Goal: Contribute content: Contribute content

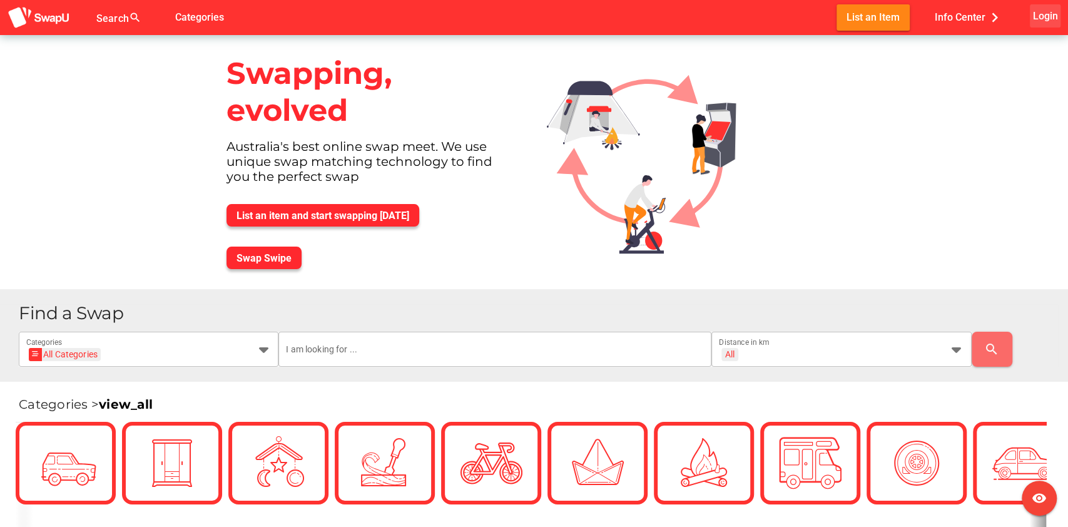
click at [1039, 11] on span "Login" at bounding box center [1044, 16] width 25 height 17
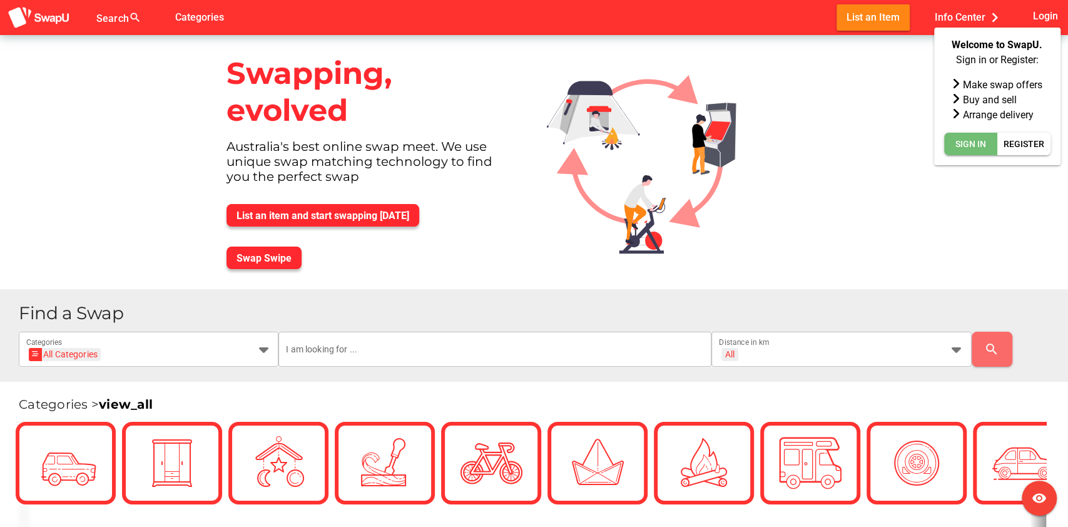
click at [964, 145] on span "Sign In" at bounding box center [970, 143] width 31 height 15
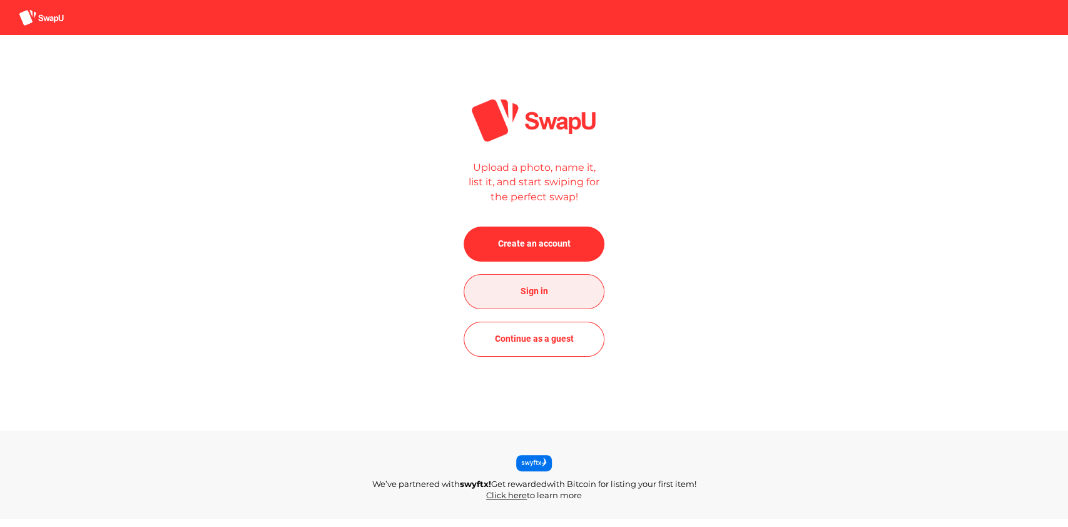
click at [526, 277] on span "Sign in" at bounding box center [534, 292] width 121 height 30
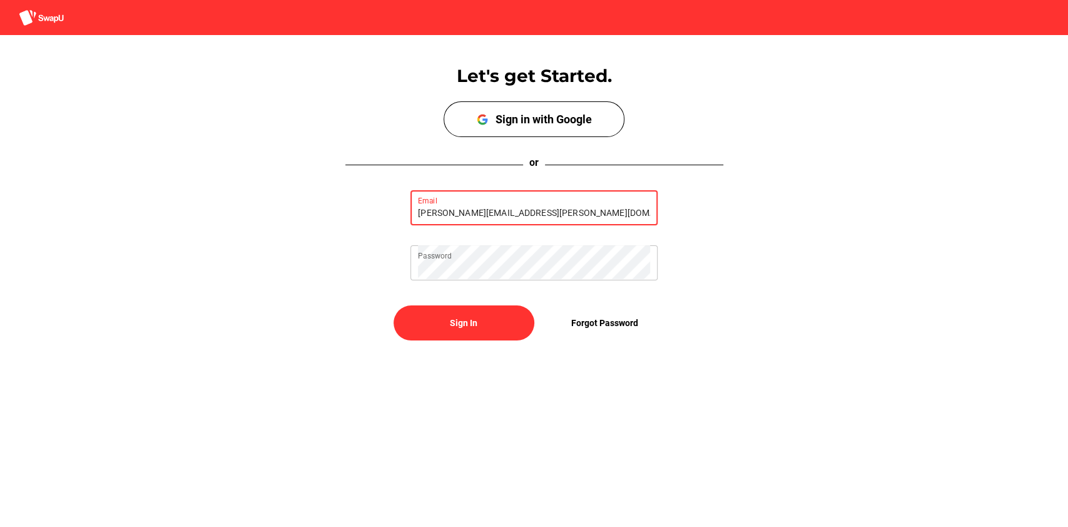
click at [490, 210] on input "nicholas.robertson@swapu.com.au" at bounding box center [534, 207] width 232 height 35
drag, startPoint x: 490, startPoint y: 210, endPoint x: 397, endPoint y: 206, distance: 93.9
click at [397, 206] on div "nicholas.robertson@swapu.com.au Email Password" at bounding box center [534, 235] width 1068 height 110
type input "support@swapu.com.au"
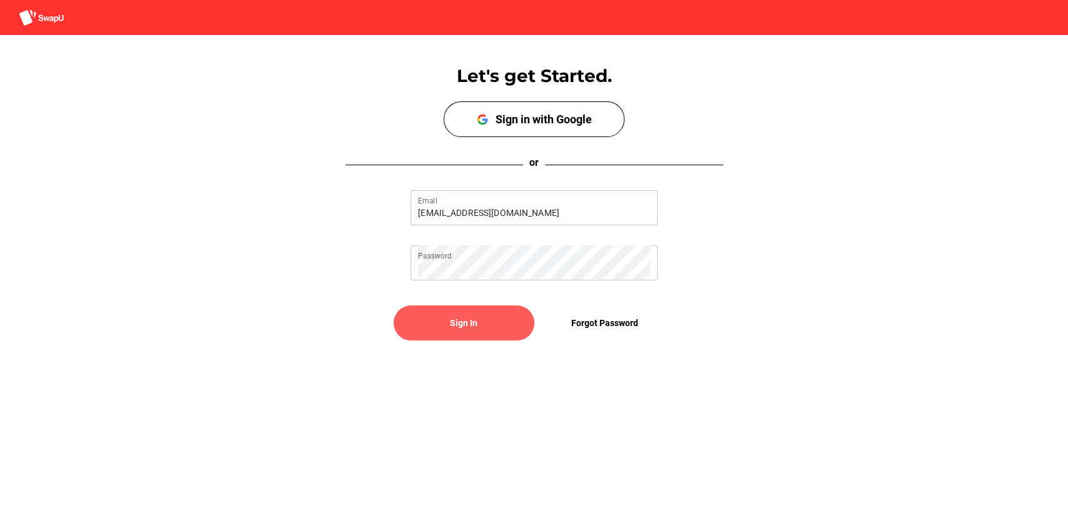
click at [454, 318] on span "Sign In" at bounding box center [464, 322] width 28 height 15
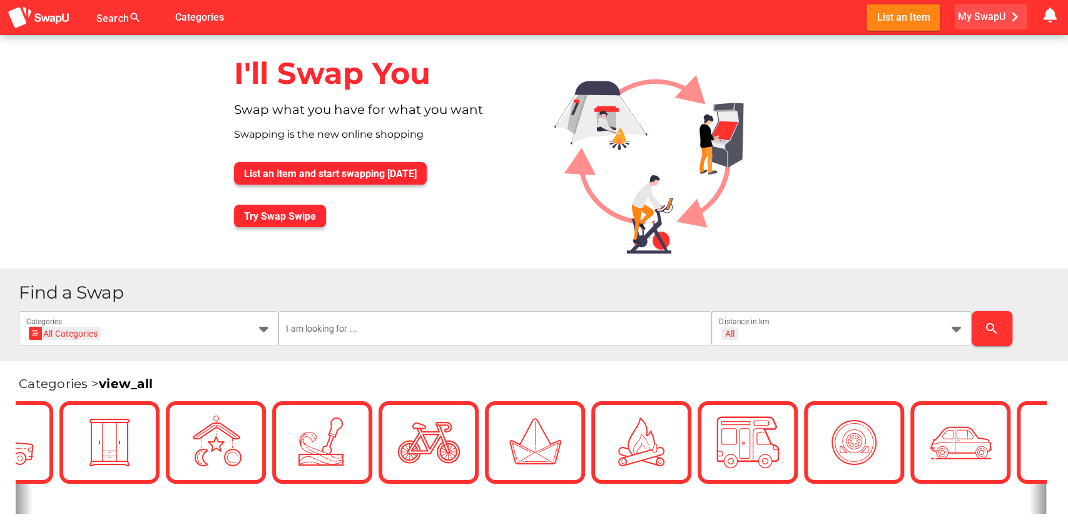
click at [986, 14] on span "My SwapU chevron_right" at bounding box center [991, 17] width 66 height 19
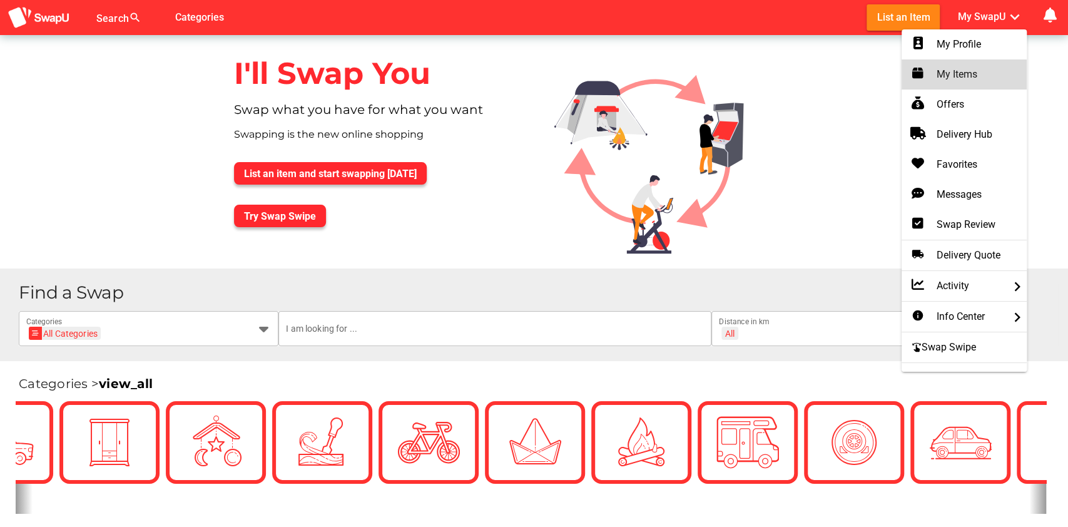
click at [957, 74] on div "My Items" at bounding box center [964, 74] width 105 height 15
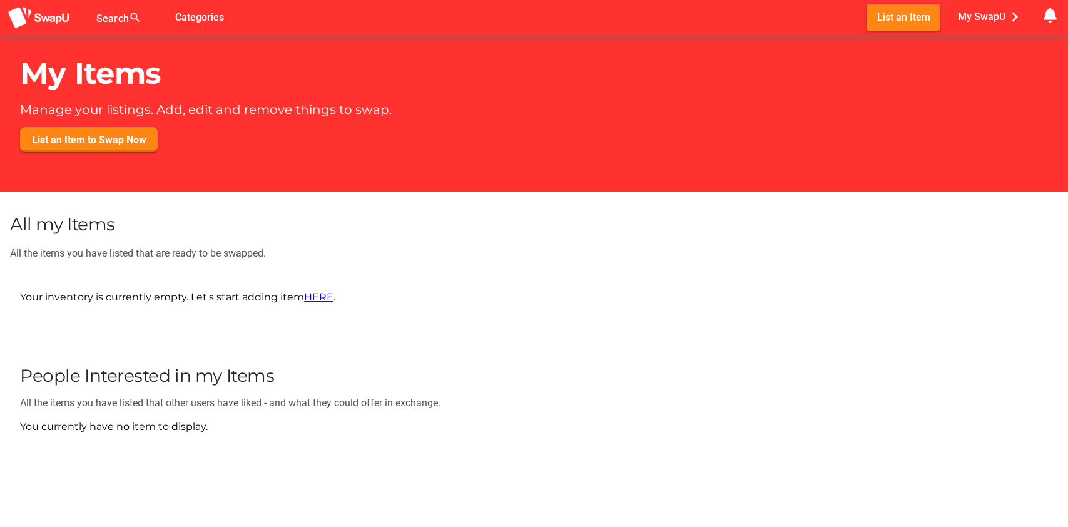
click at [318, 297] on link "HERE" at bounding box center [318, 297] width 29 height 12
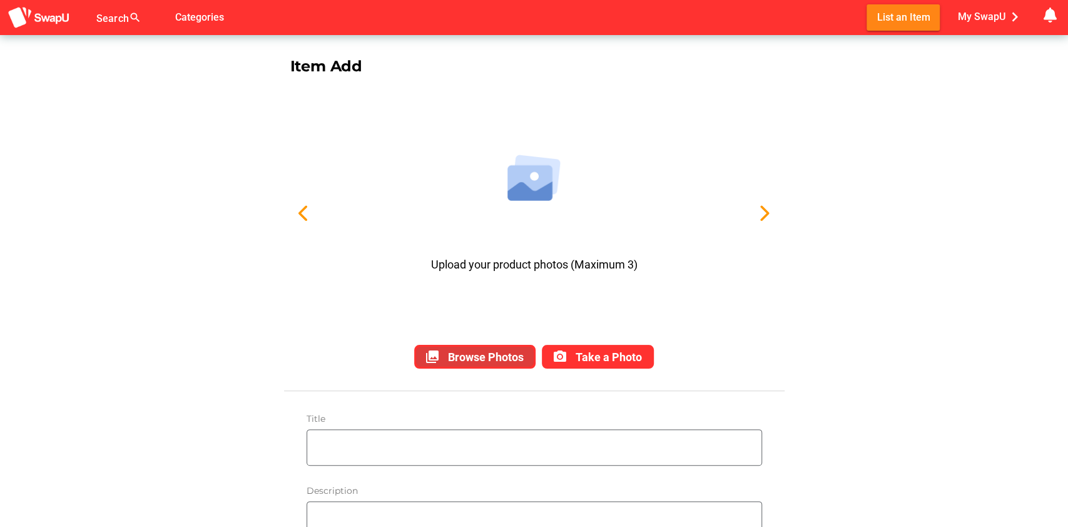
click at [461, 355] on span "Browse Photos" at bounding box center [486, 356] width 76 height 13
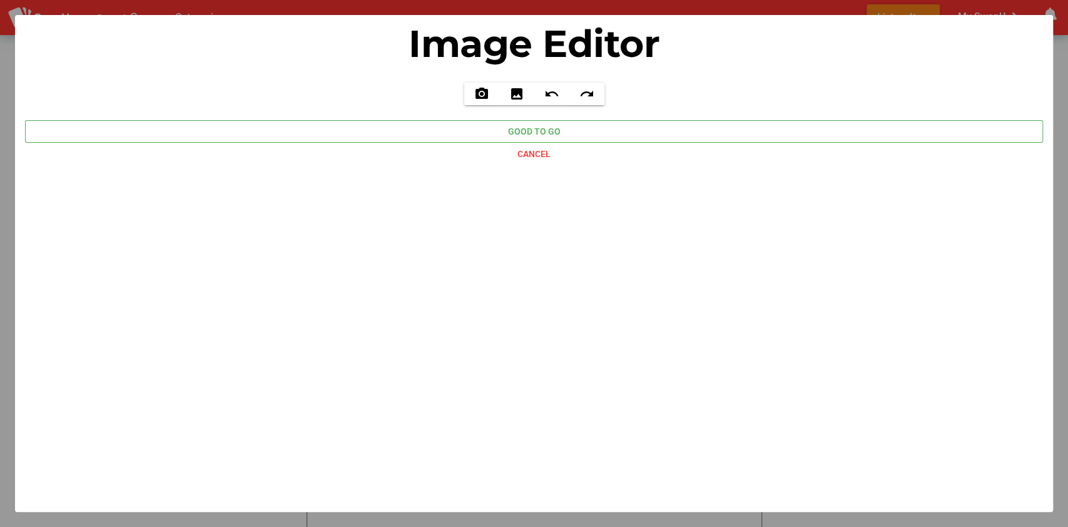
type input "C:\fakepath\images.png"
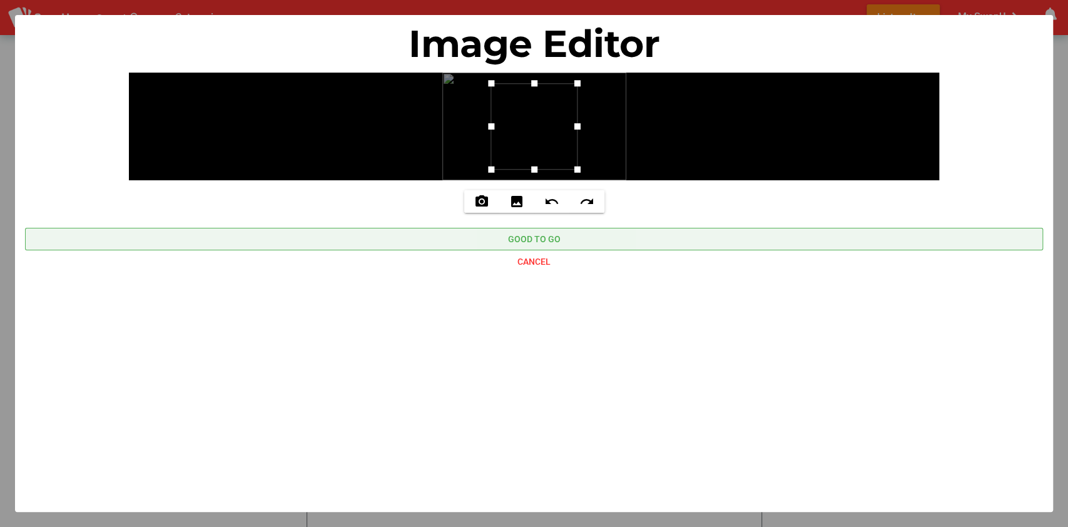
click at [526, 238] on span "Good to go" at bounding box center [534, 238] width 53 height 15
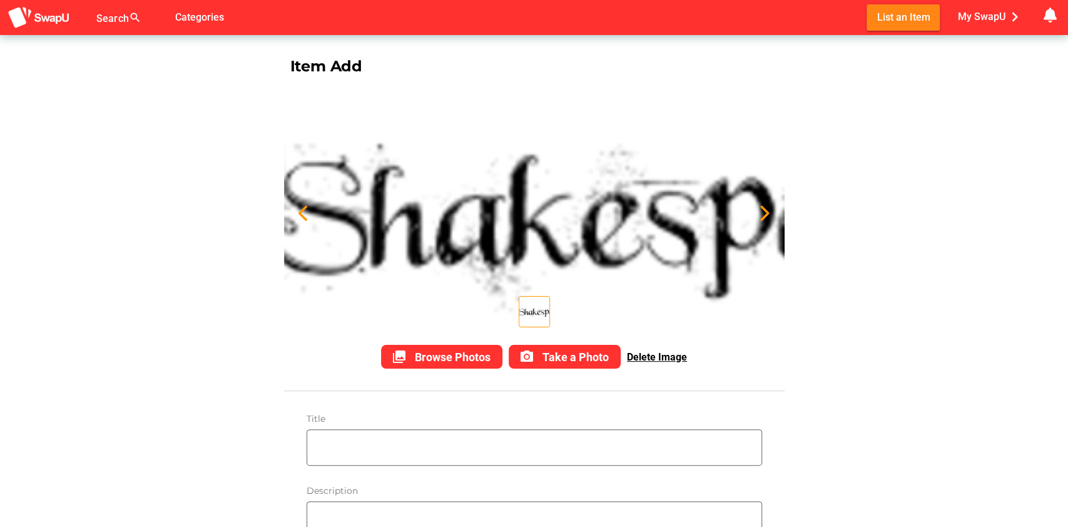
click at [377, 440] on div at bounding box center [534, 263] width 1068 height 527
click at [377, 441] on input "text" at bounding box center [537, 447] width 448 height 35
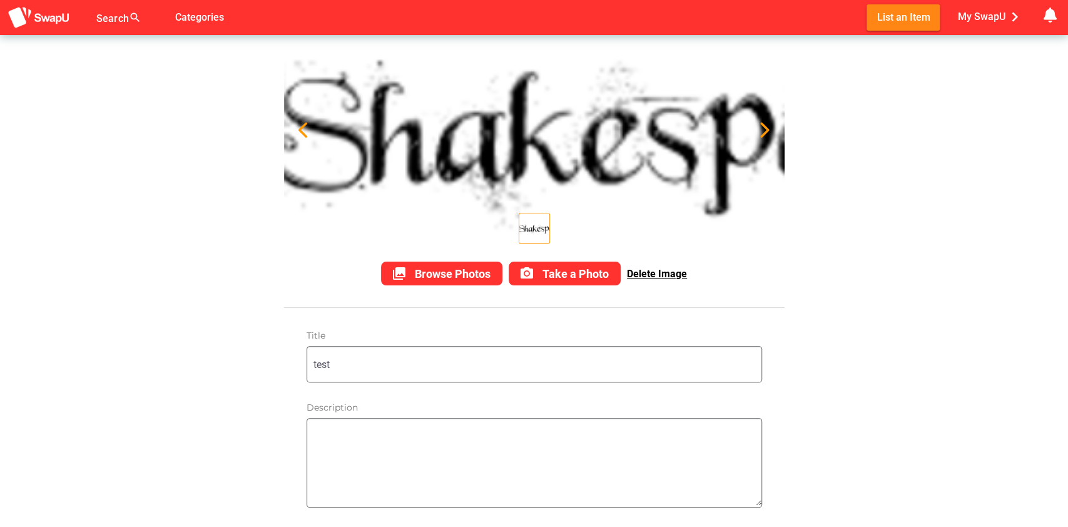
scroll to position [166, 0]
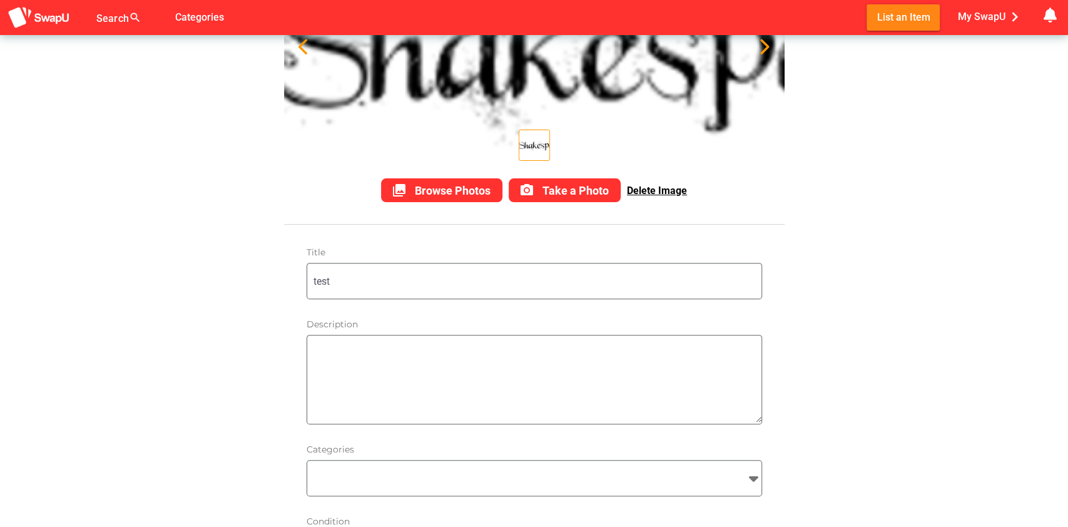
type input "test"
click at [352, 351] on textarea at bounding box center [537, 380] width 448 height 86
type textarea "Test"
click at [397, 485] on div at bounding box center [523, 477] width 432 height 35
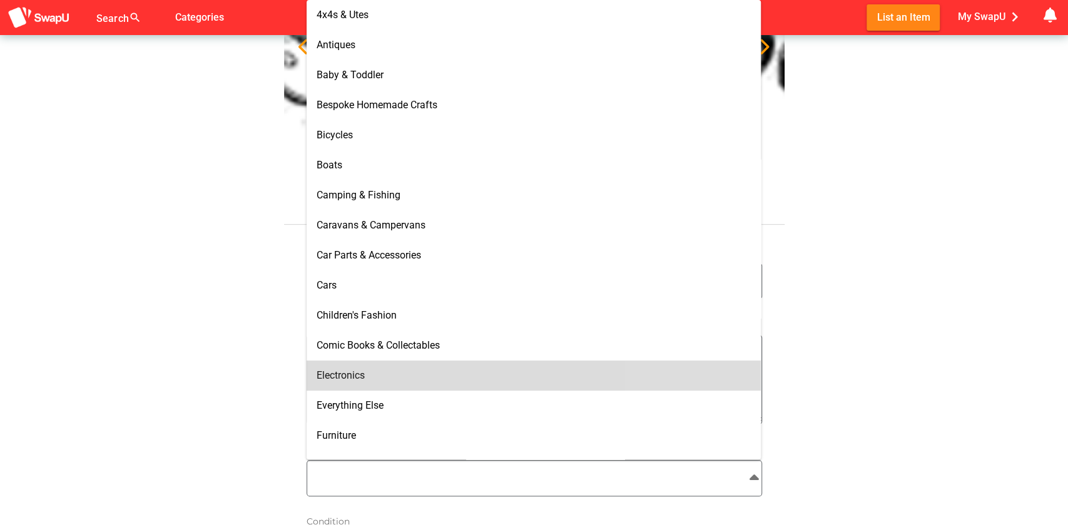
click at [367, 385] on div "Electronics" at bounding box center [534, 375] width 434 height 20
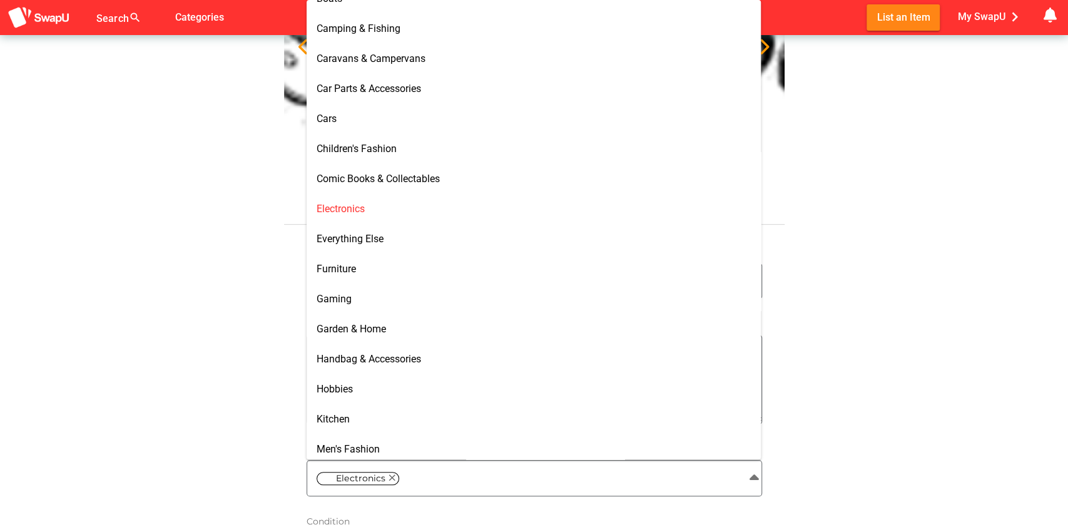
scroll to position [333, 0]
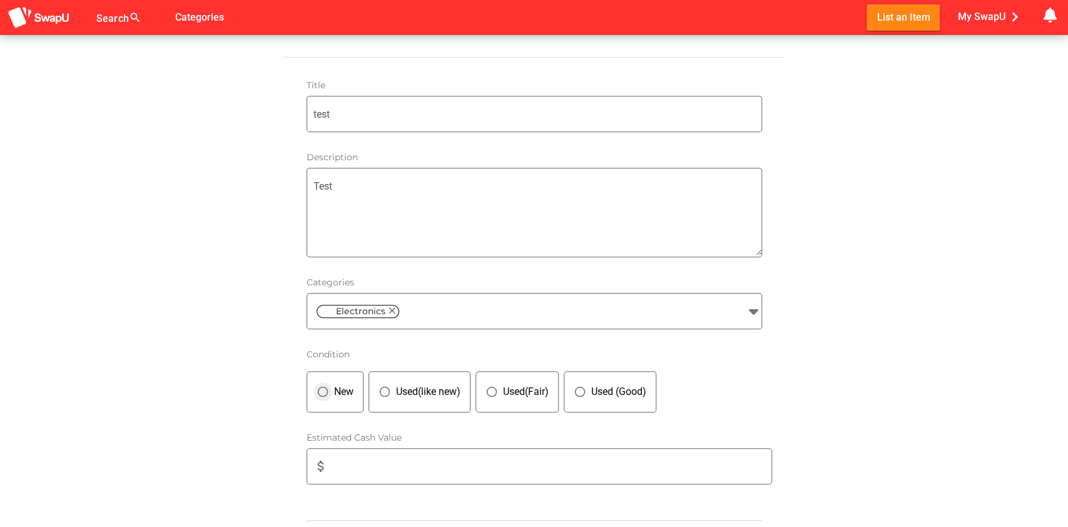
click at [338, 387] on div "New" at bounding box center [341, 391] width 24 height 15
click at [352, 465] on input "attach_money" at bounding box center [553, 466] width 435 height 35
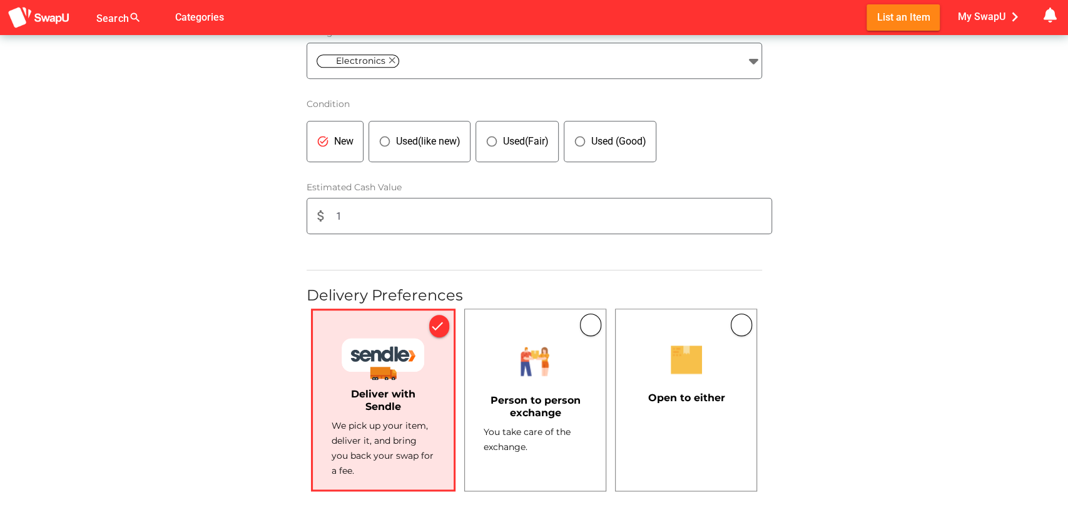
type input "1"
click at [549, 435] on div "You take care of the exchange." at bounding box center [535, 439] width 103 height 30
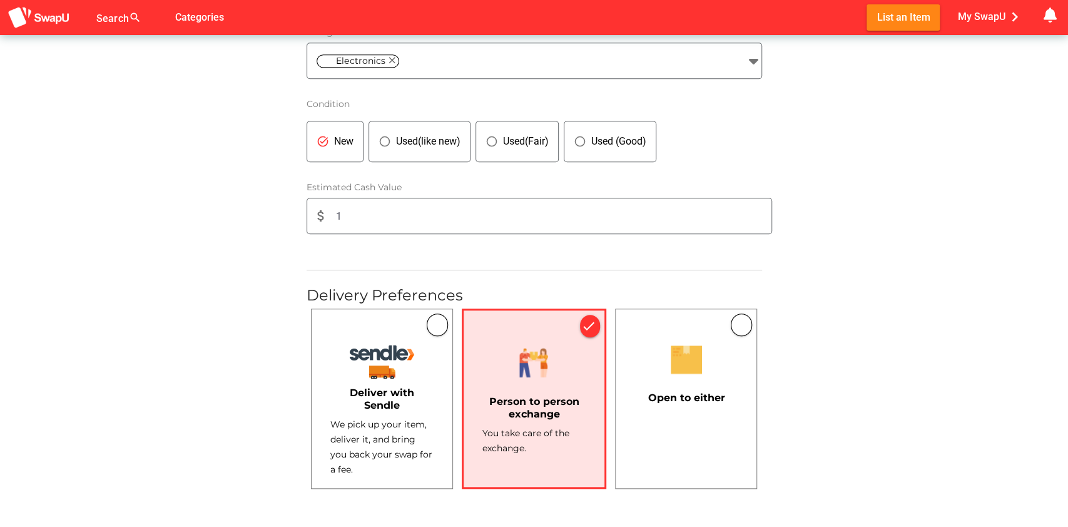
scroll to position [751, 0]
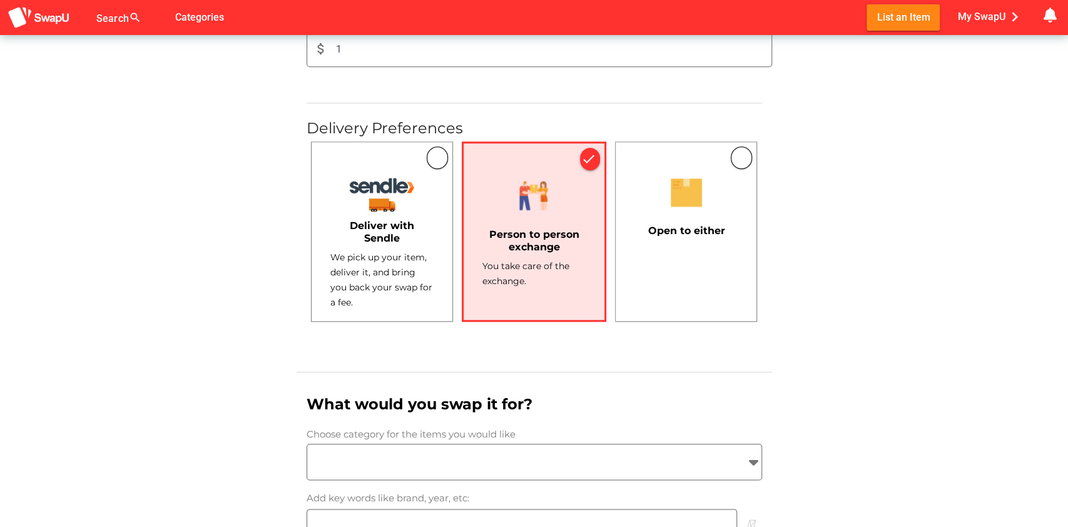
click at [482, 460] on input "search" at bounding box center [523, 461] width 432 height 15
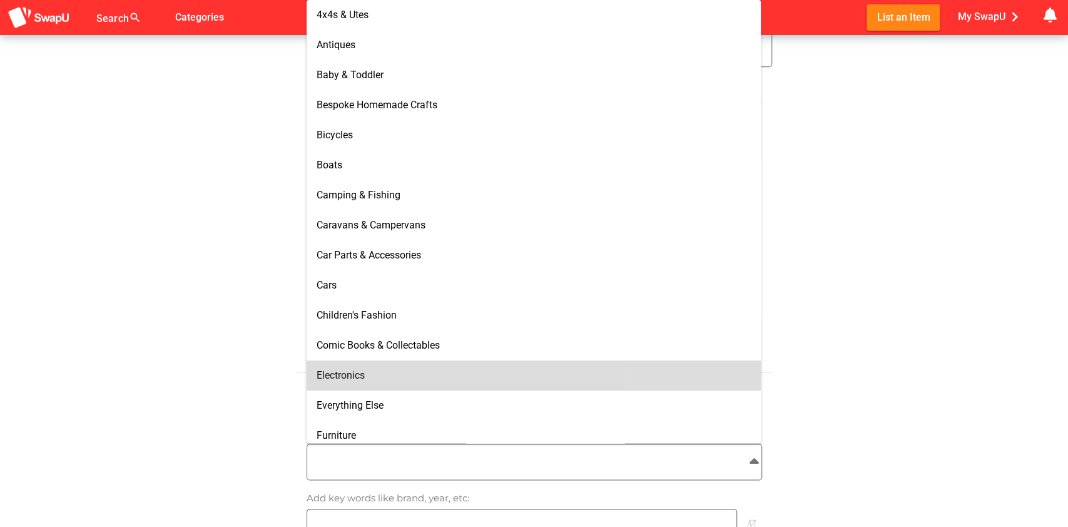
click at [416, 381] on div "Electronics" at bounding box center [534, 375] width 434 height 12
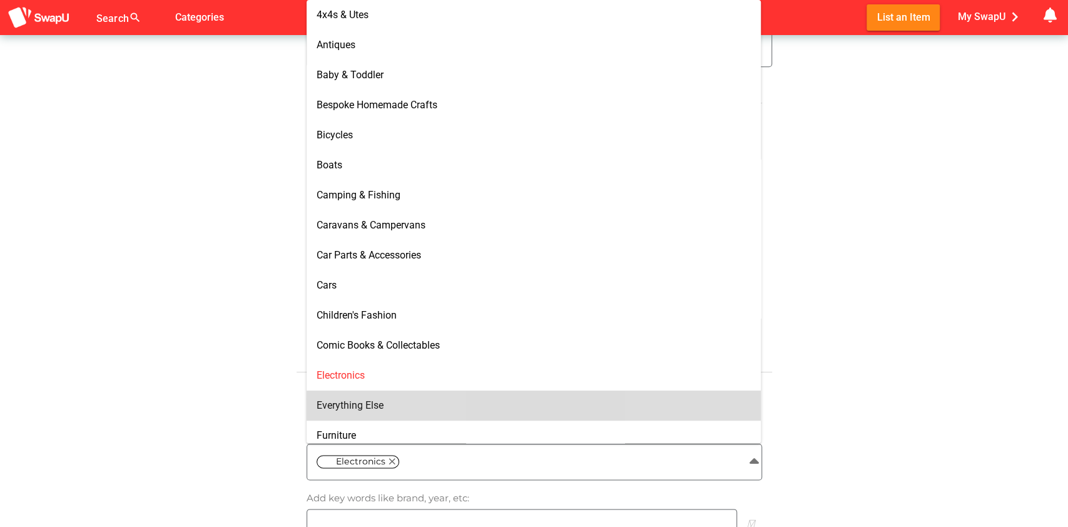
scroll to position [250, 0]
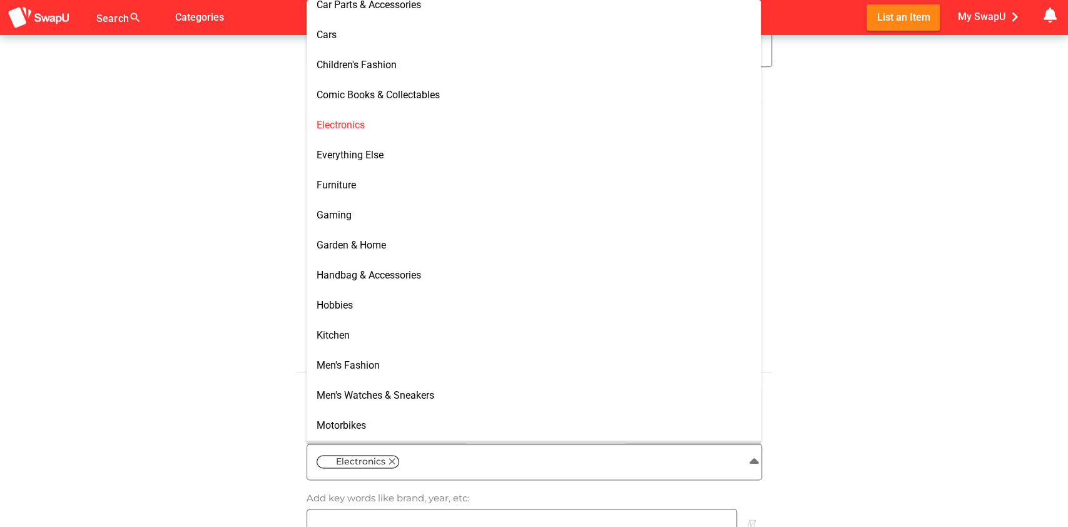
click at [395, 517] on div at bounding box center [521, 526] width 429 height 35
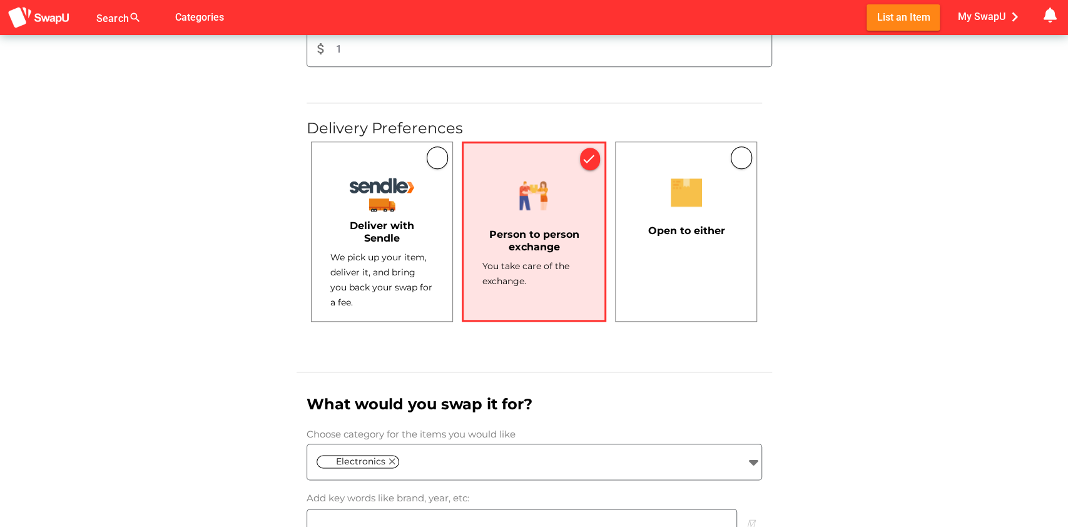
scroll to position [917, 0]
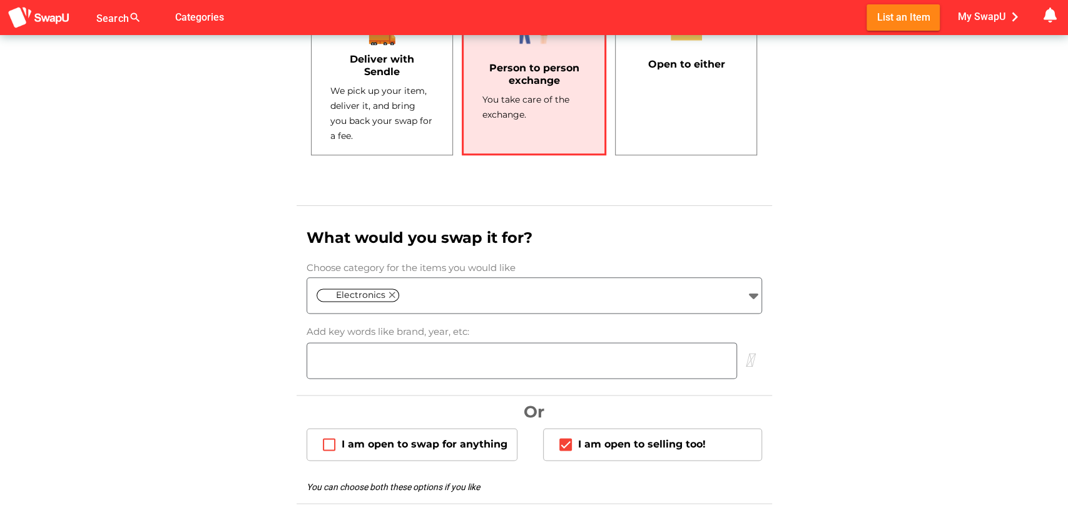
click at [442, 363] on input "search" at bounding box center [521, 360] width 429 height 15
type input "test"
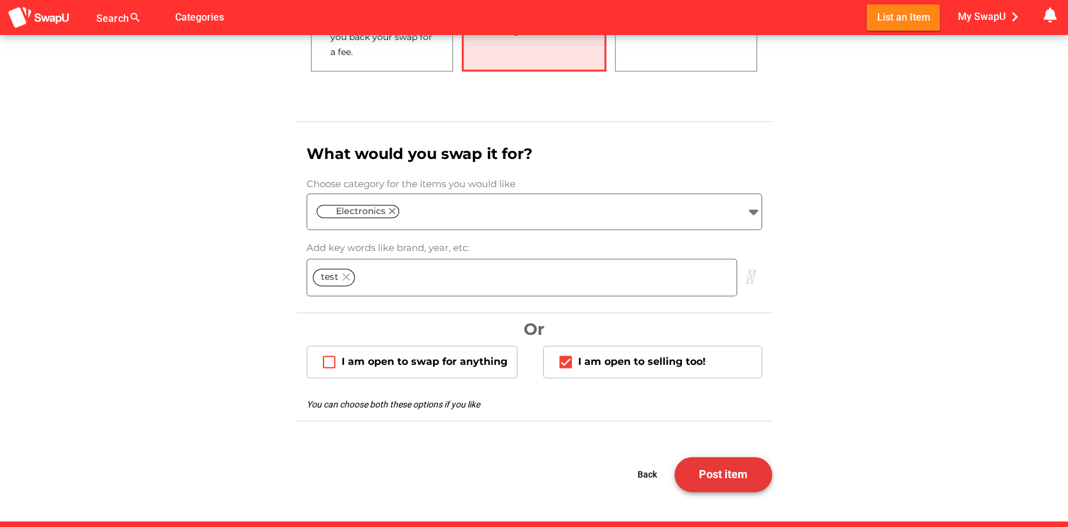
click at [711, 474] on span "Post item" at bounding box center [723, 473] width 49 height 13
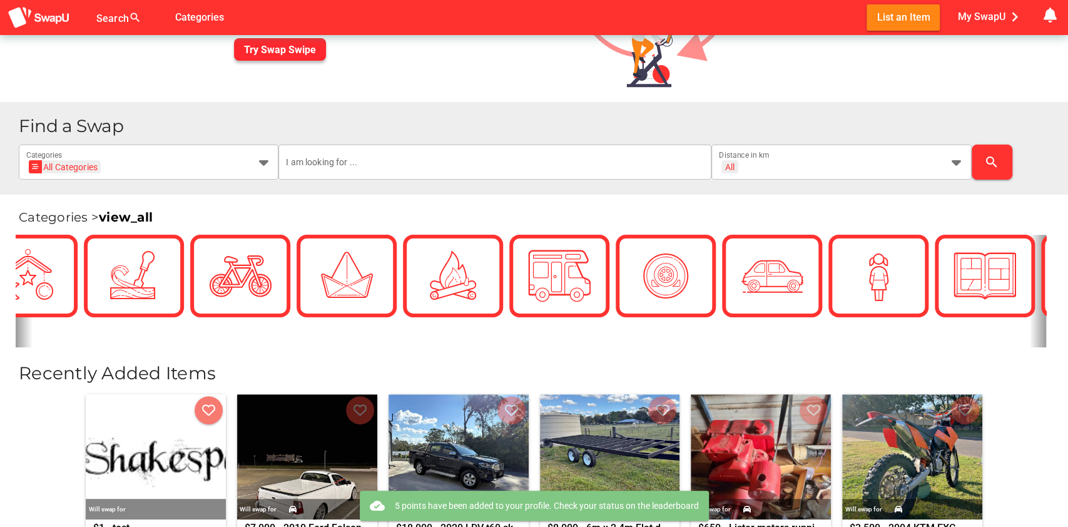
scroll to position [0, 377]
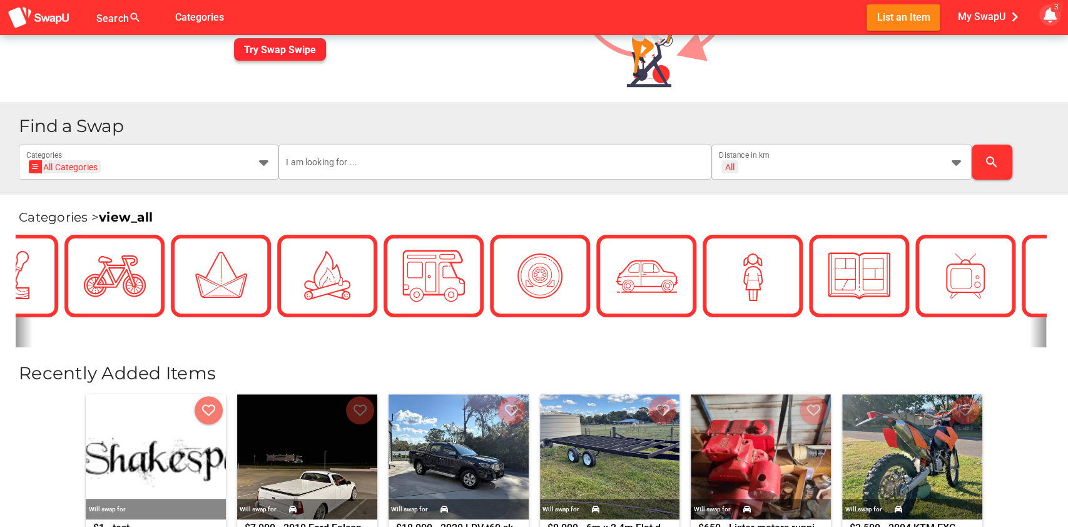
click at [1049, 14] on icon "button" at bounding box center [1049, 15] width 15 height 15
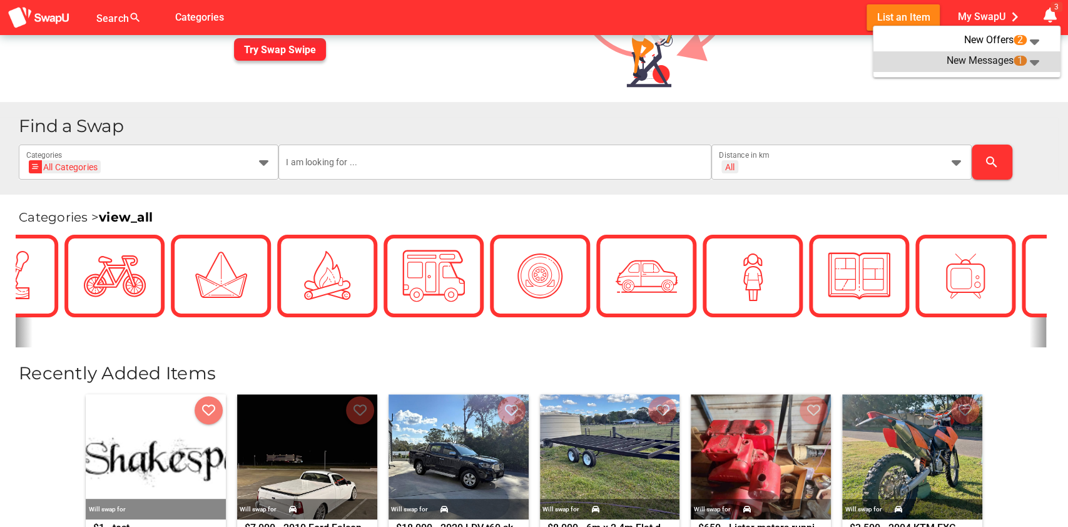
click at [969, 58] on div "New Messages 1" at bounding box center [954, 62] width 143 height 18
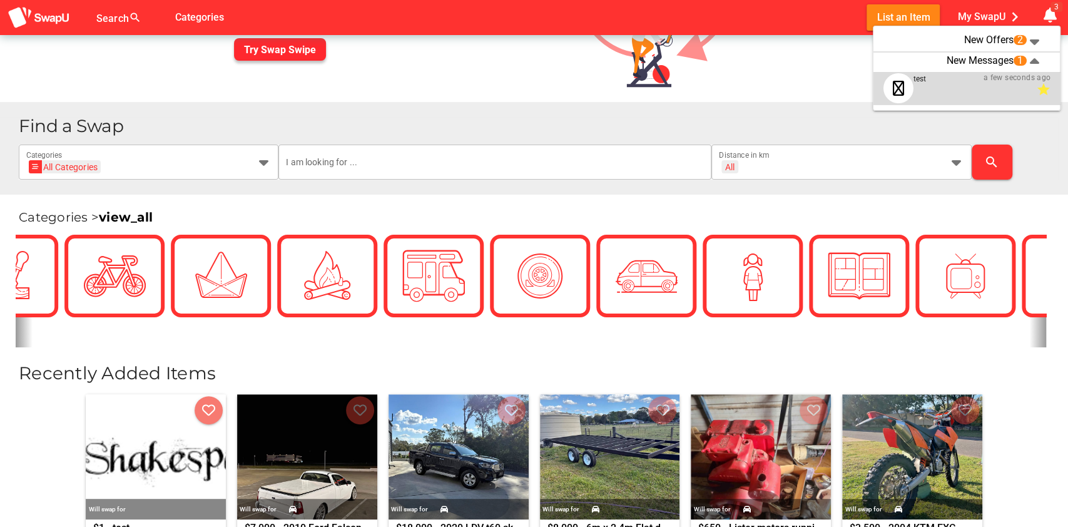
click at [930, 88] on div "test" at bounding box center [943, 88] width 60 height 30
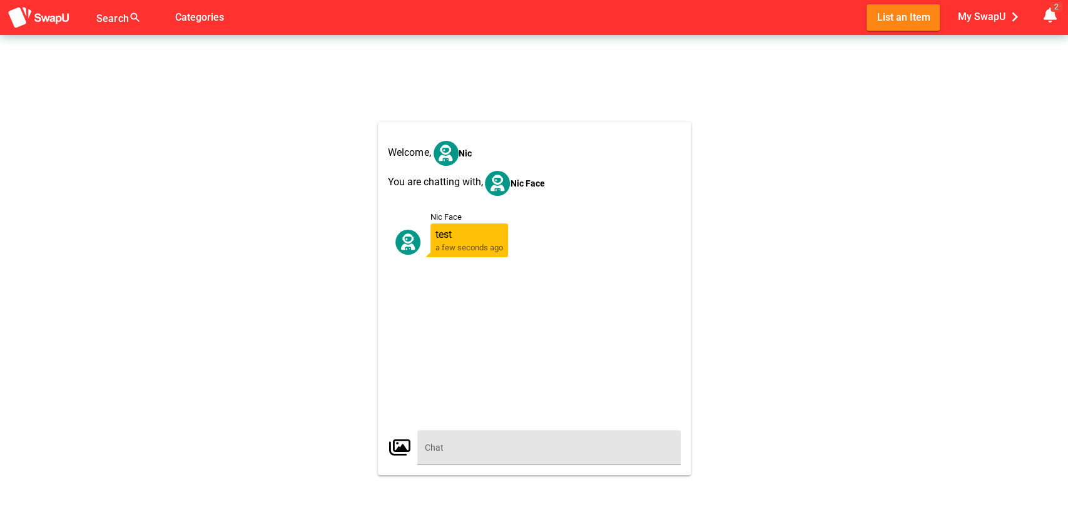
click at [459, 450] on input "text" at bounding box center [549, 447] width 248 height 35
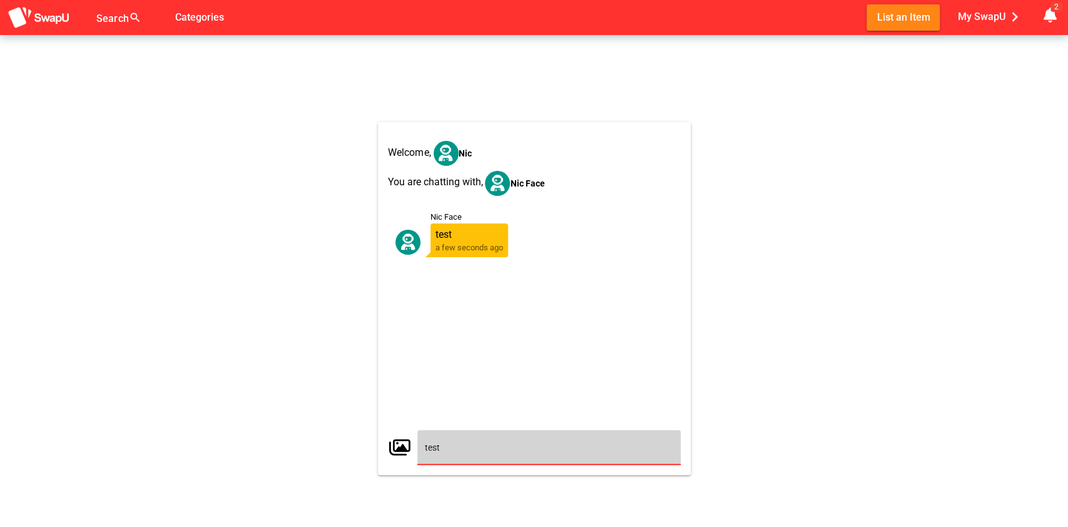
type input "test"
click at [1043, 16] on icon "button" at bounding box center [1049, 15] width 15 height 15
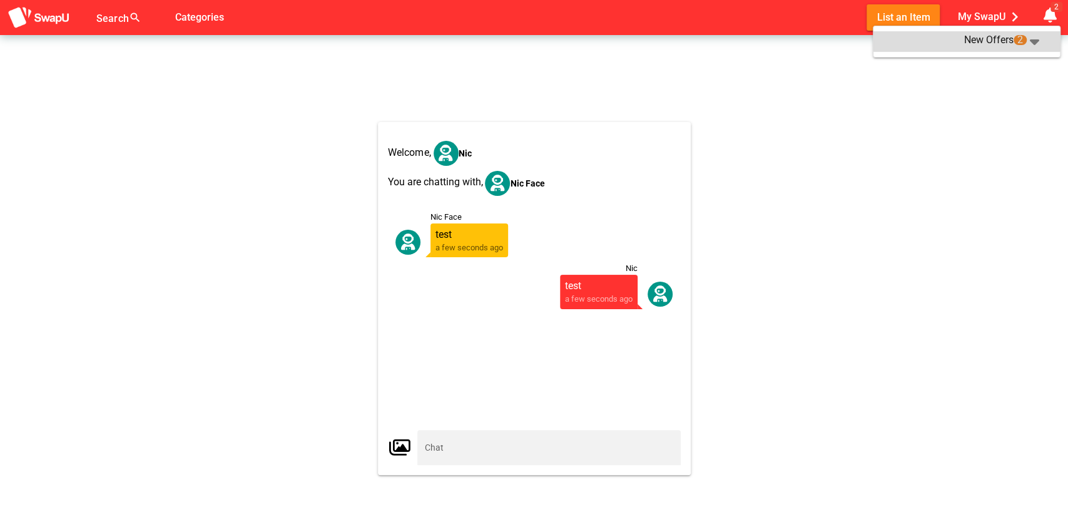
click at [978, 39] on div "New Offers 2" at bounding box center [954, 42] width 143 height 18
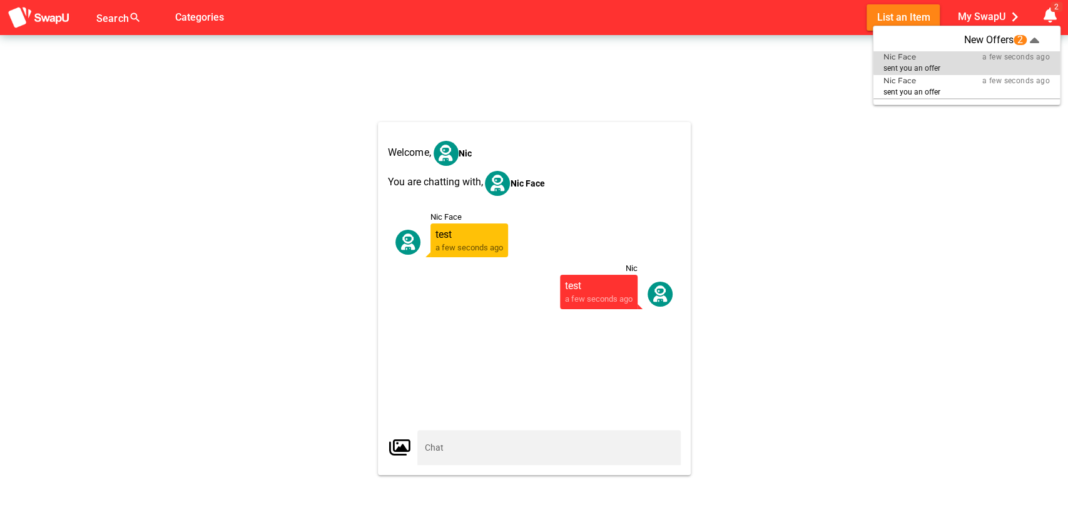
click at [947, 67] on div "sent you an offer" at bounding box center [927, 68] width 89 height 9
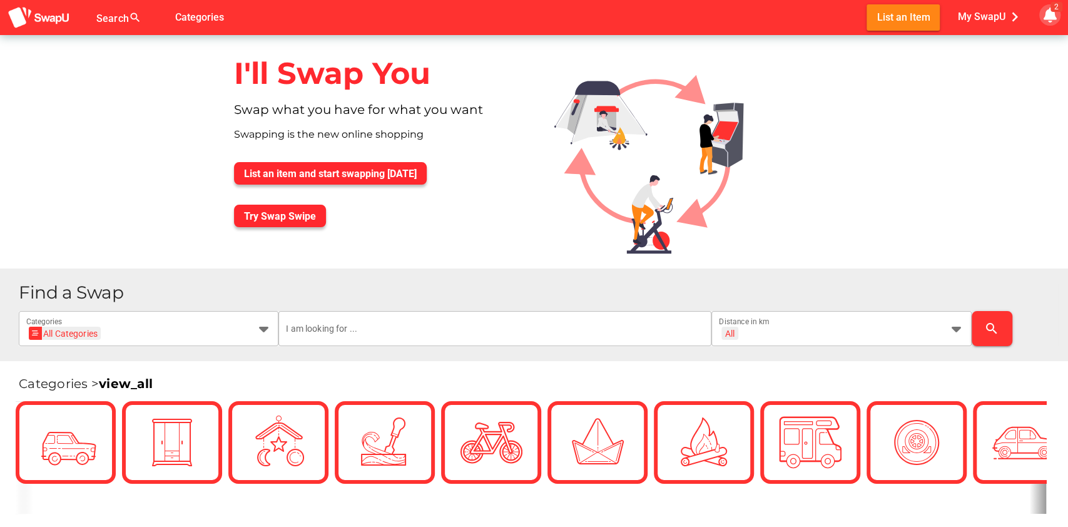
click at [1049, 11] on icon "button" at bounding box center [1049, 15] width 15 height 15
click at [981, 38] on div "New Offers 2" at bounding box center [954, 42] width 143 height 18
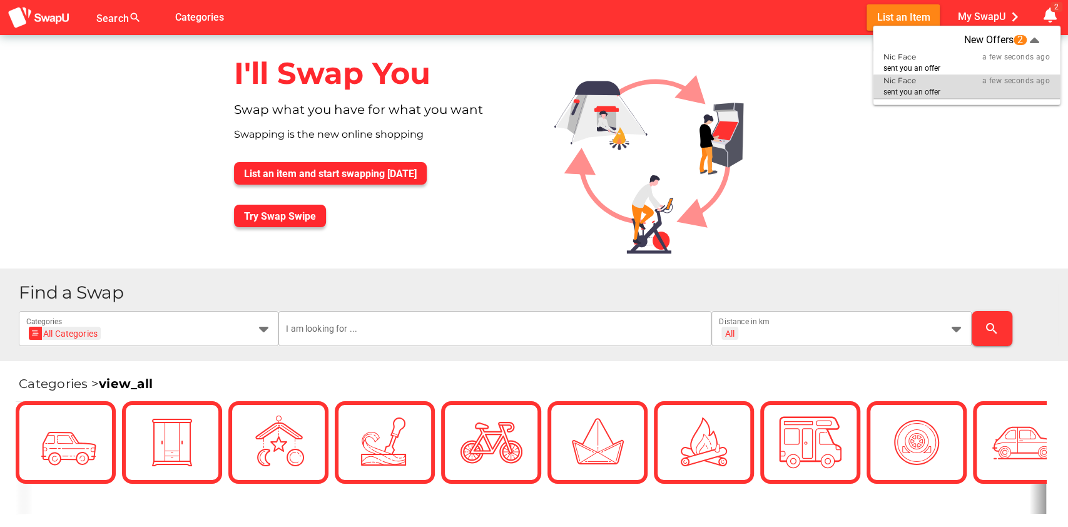
click at [945, 84] on div "Nic Face" at bounding box center [927, 80] width 89 height 9
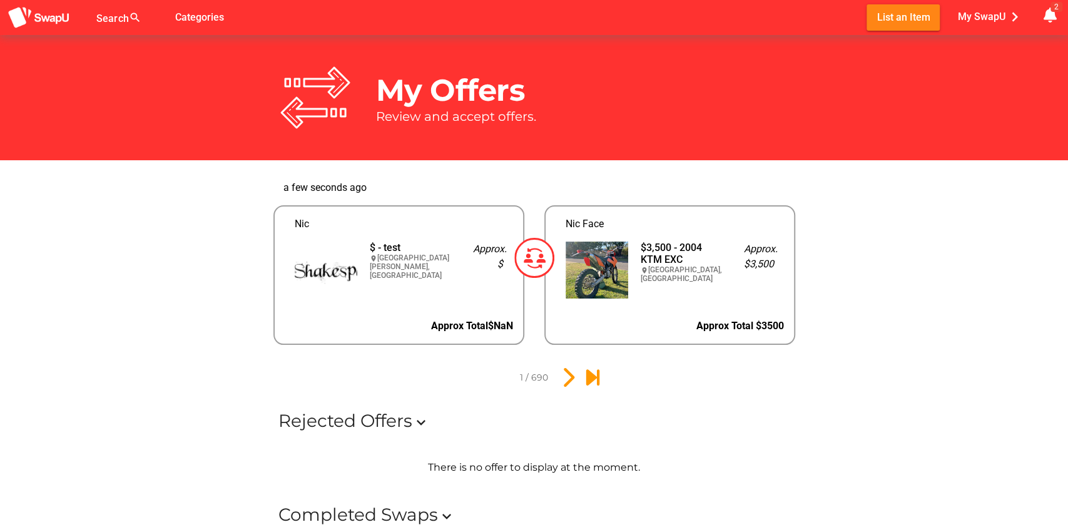
scroll to position [60, 0]
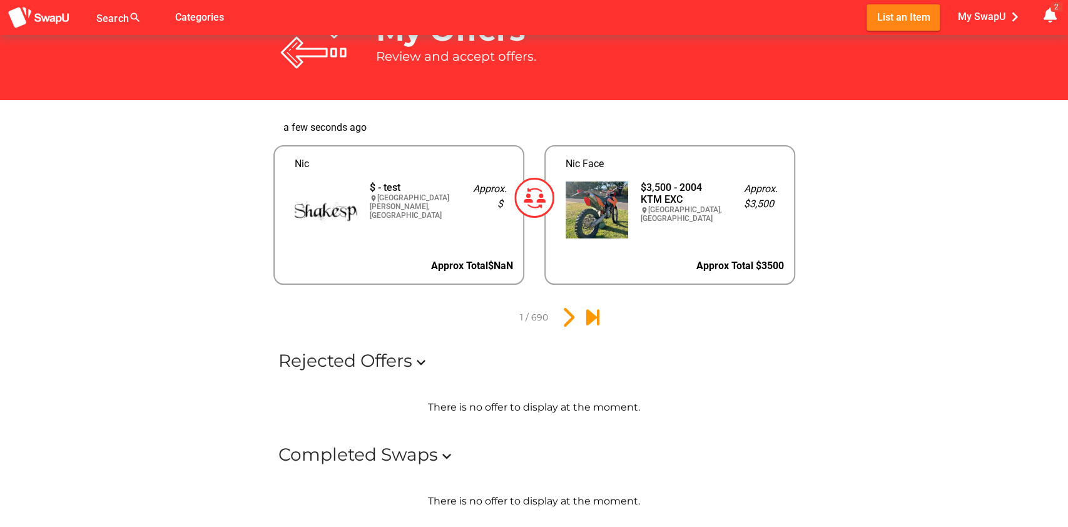
click at [576, 262] on div "Approx Total $3500" at bounding box center [670, 265] width 248 height 35
click at [530, 195] on img at bounding box center [534, 198] width 40 height 40
click at [556, 210] on div at bounding box center [593, 209] width 75 height 77
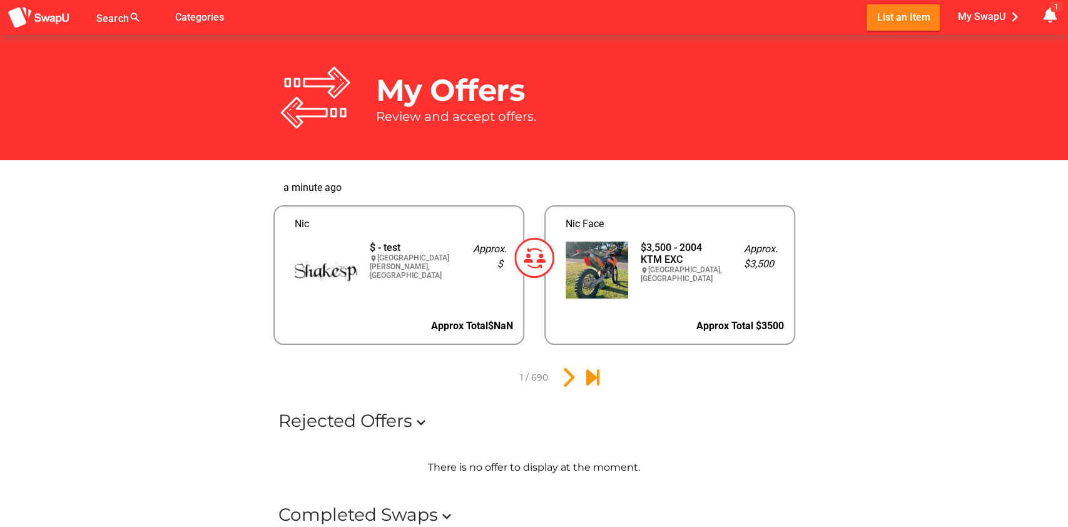
click at [429, 283] on div "$ - test location_on Upper Mount Gravatt QLD 4122, Australia" at bounding box center [411, 269] width 103 height 77
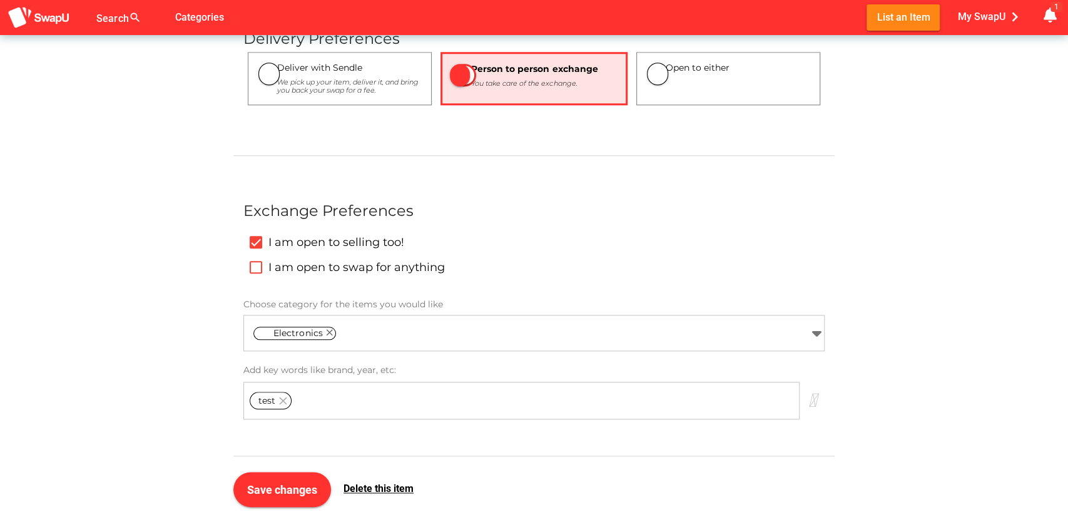
scroll to position [903, 0]
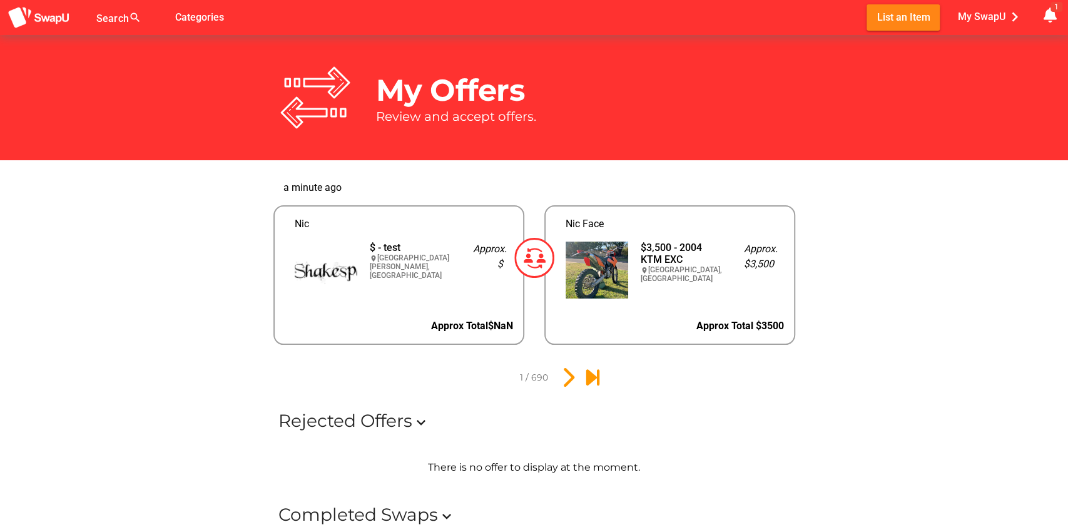
scroll to position [60, 0]
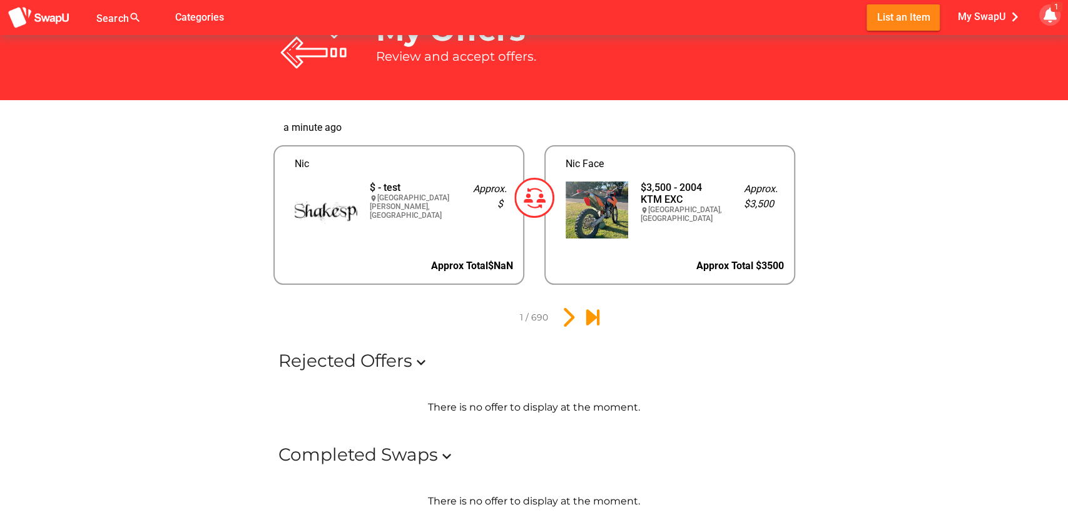
click at [1052, 8] on div "1" at bounding box center [1056, 7] width 12 height 10
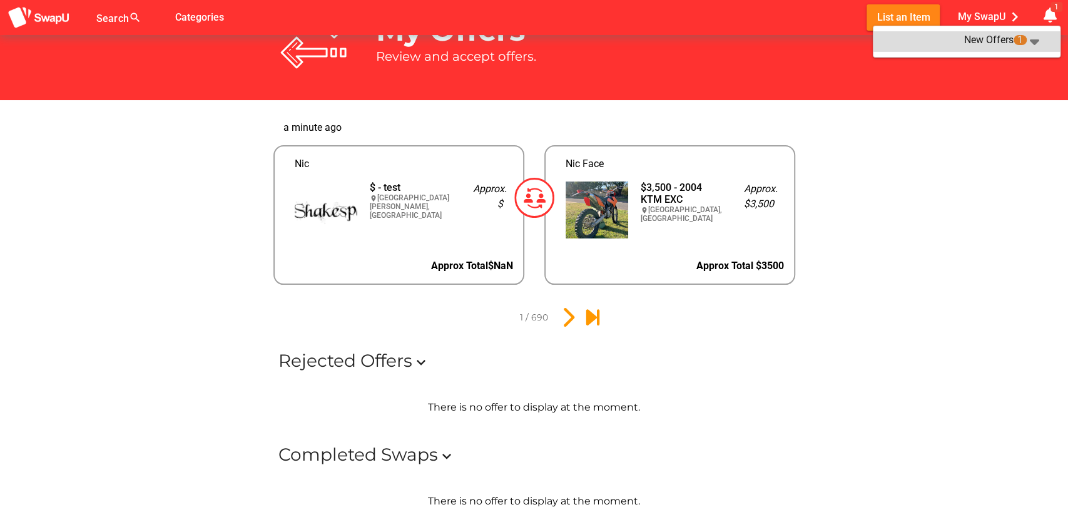
click at [977, 34] on div "New Offers 1" at bounding box center [954, 42] width 143 height 18
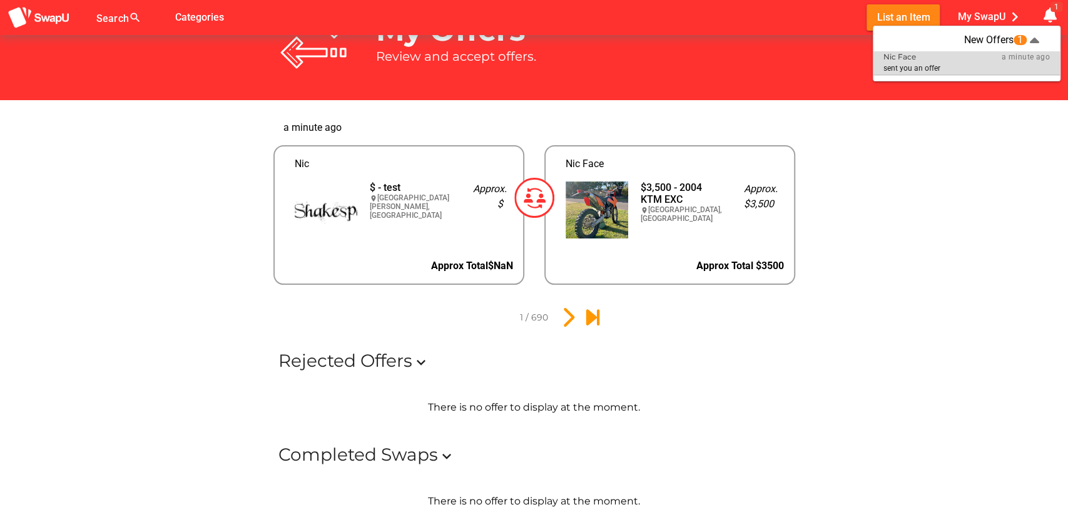
click at [931, 63] on div "Nic Face sent you an offer" at bounding box center [937, 63] width 108 height 21
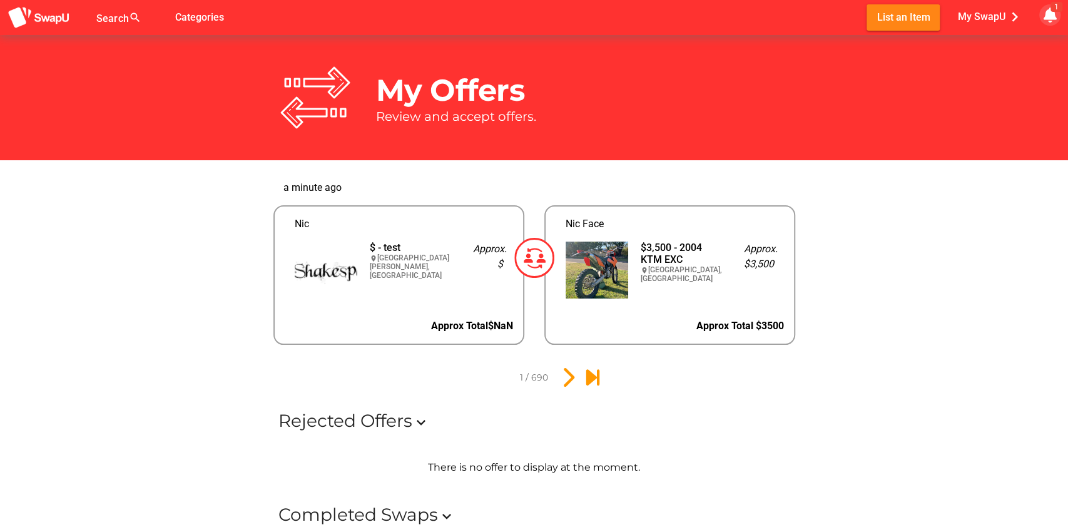
click at [1052, 18] on icon "button" at bounding box center [1049, 15] width 15 height 15
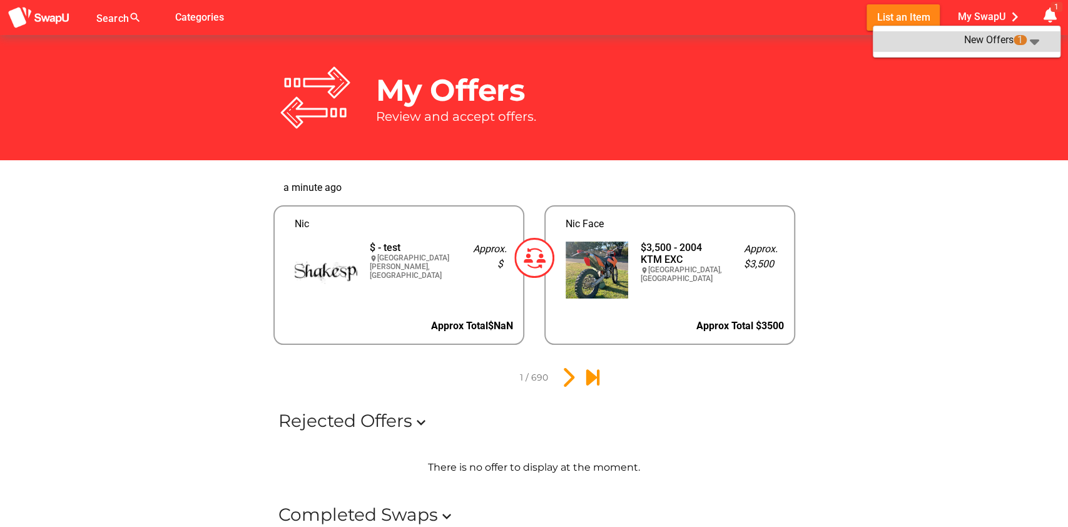
click at [1032, 42] on icon "Expand" at bounding box center [1034, 41] width 15 height 15
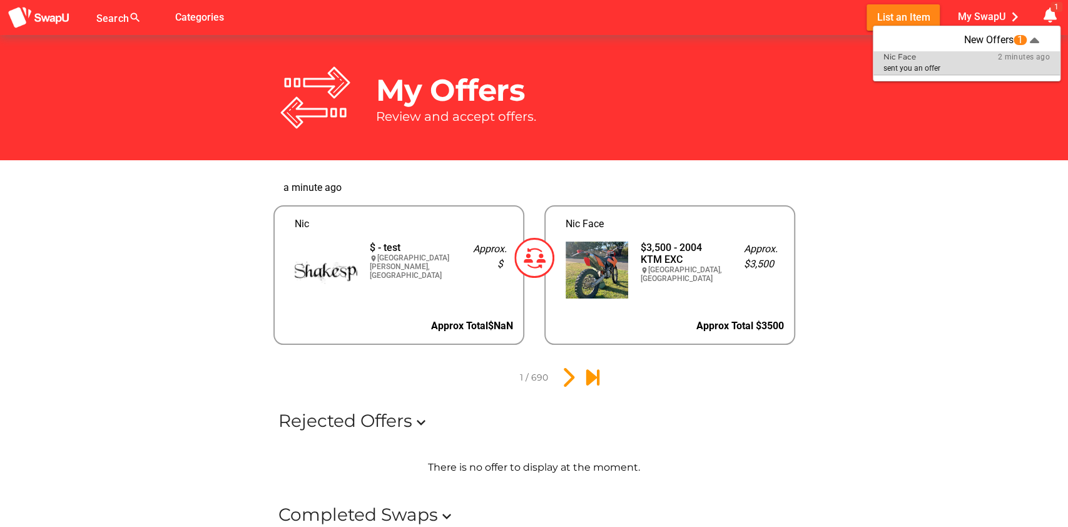
click at [986, 56] on div "Nic Face" at bounding box center [935, 57] width 104 height 9
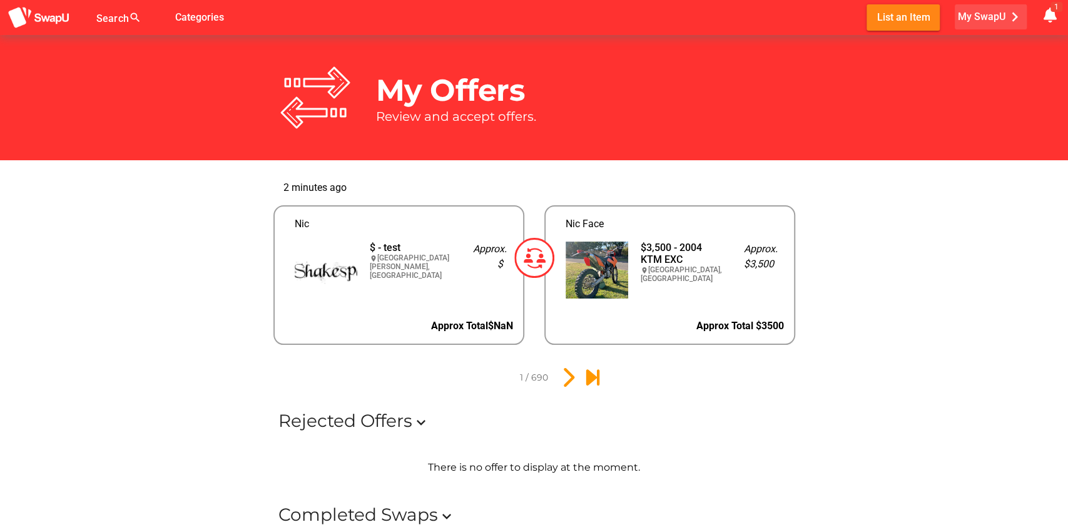
click at [985, 19] on span "My SwapU chevron_right" at bounding box center [991, 17] width 66 height 19
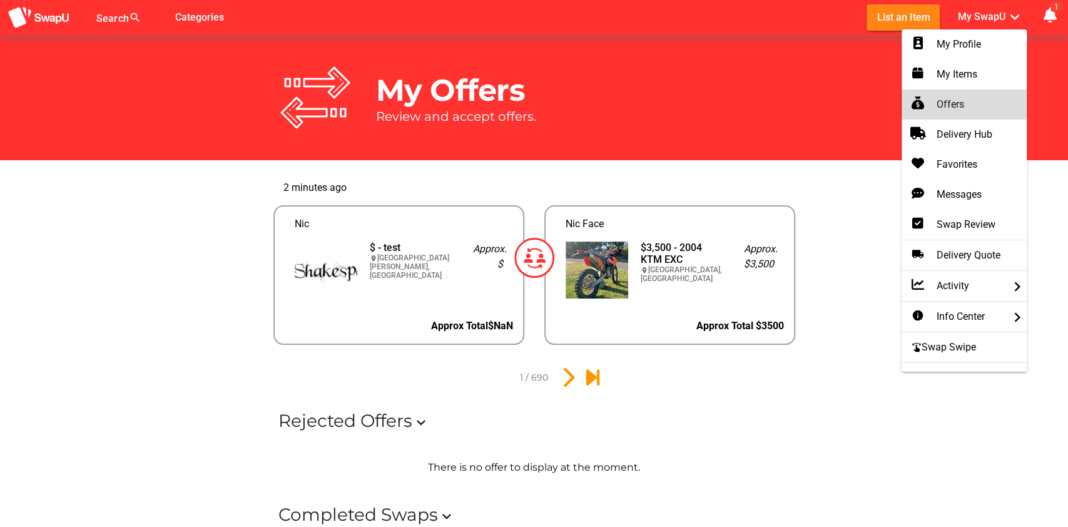
click at [952, 103] on div "Offers" at bounding box center [964, 104] width 105 height 15
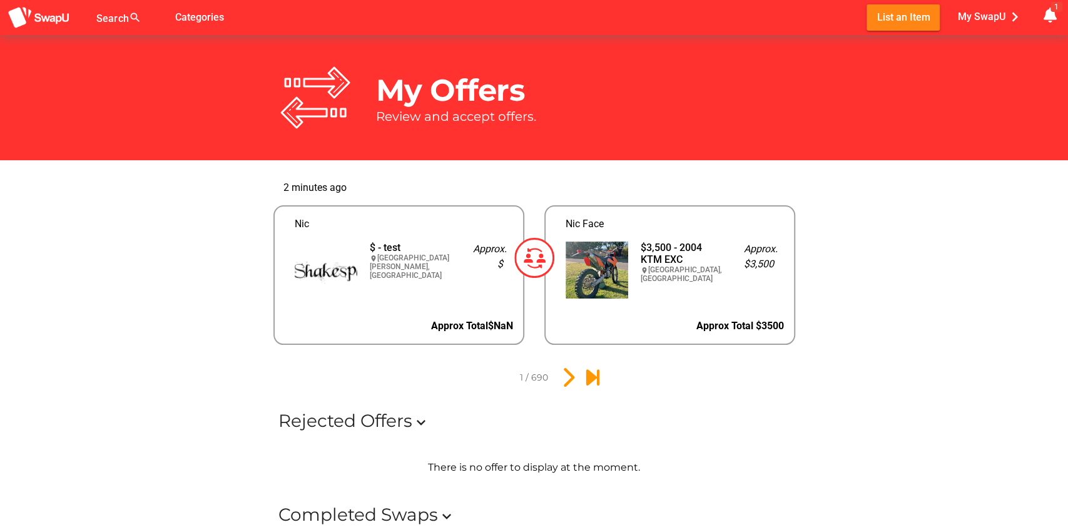
scroll to position [60, 0]
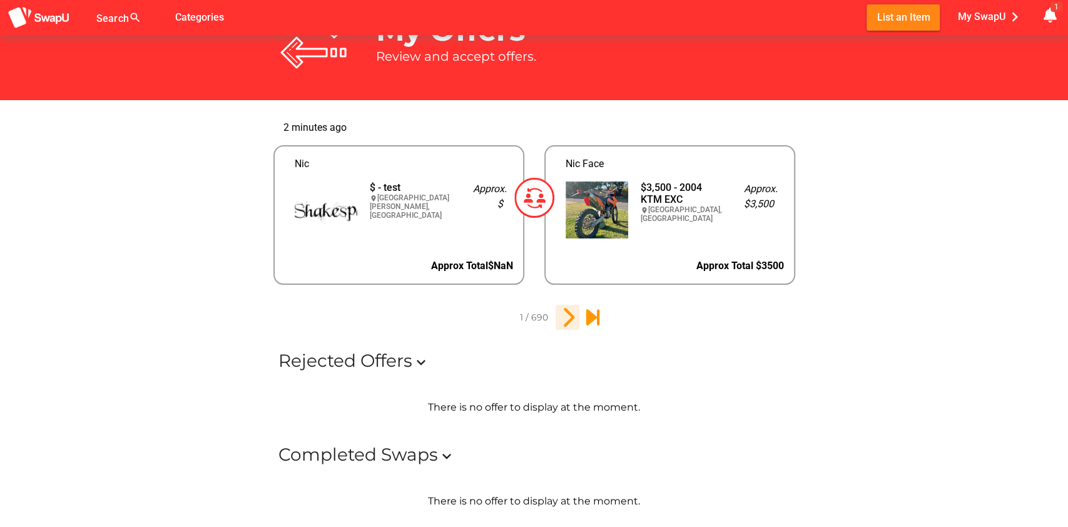
click at [562, 315] on icon "2" at bounding box center [567, 317] width 21 height 21
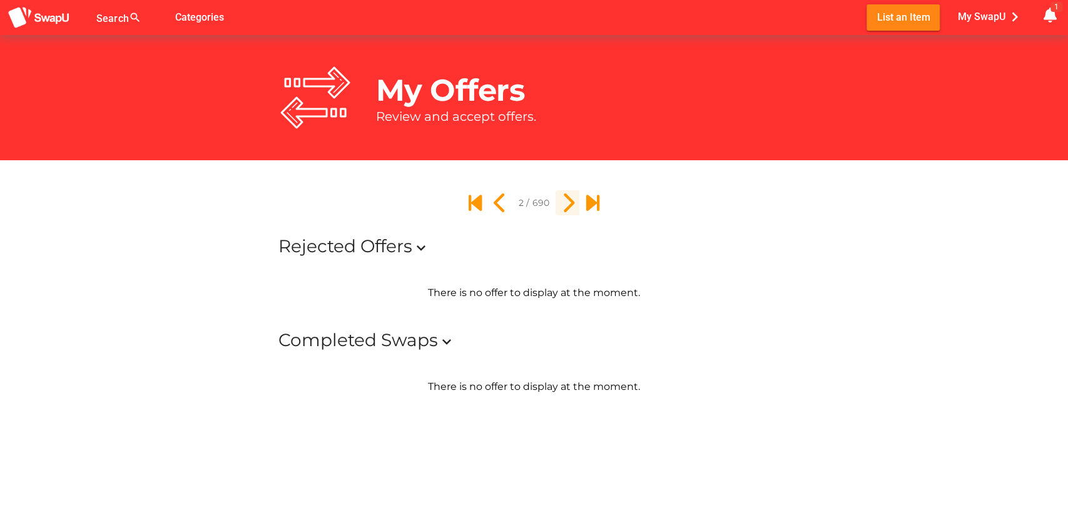
scroll to position [0, 0]
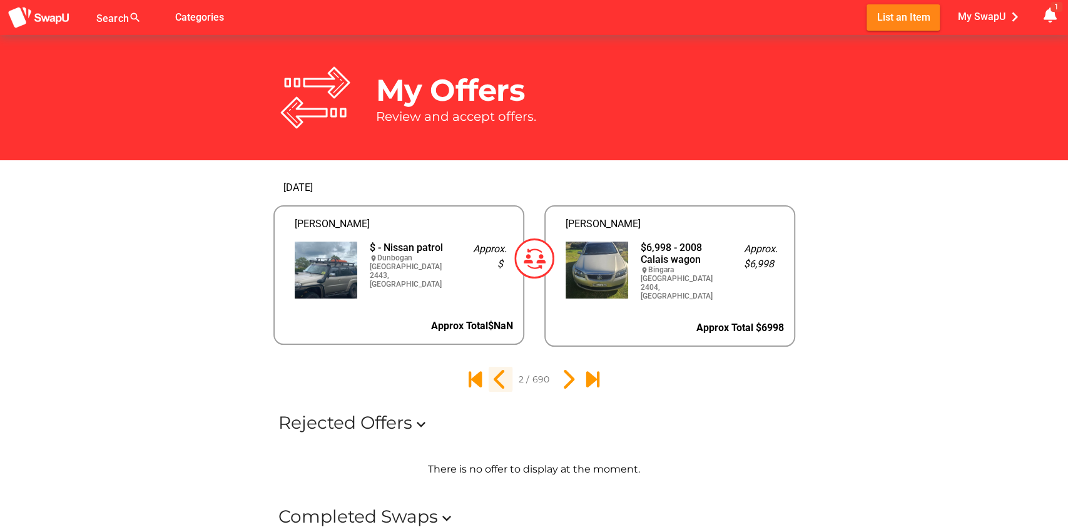
click at [497, 378] on icon "1" at bounding box center [500, 378] width 21 height 21
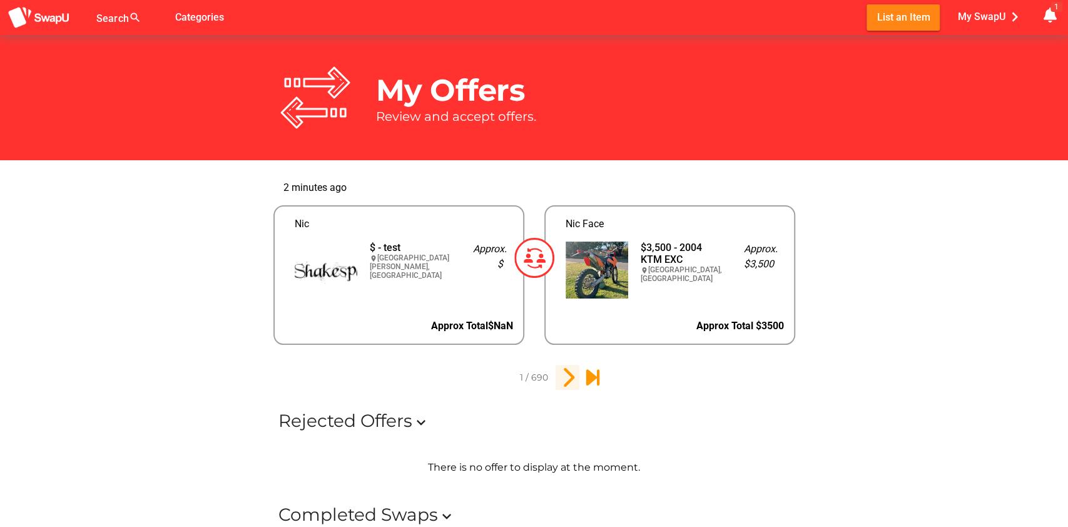
click at [562, 378] on icon "2" at bounding box center [567, 377] width 21 height 21
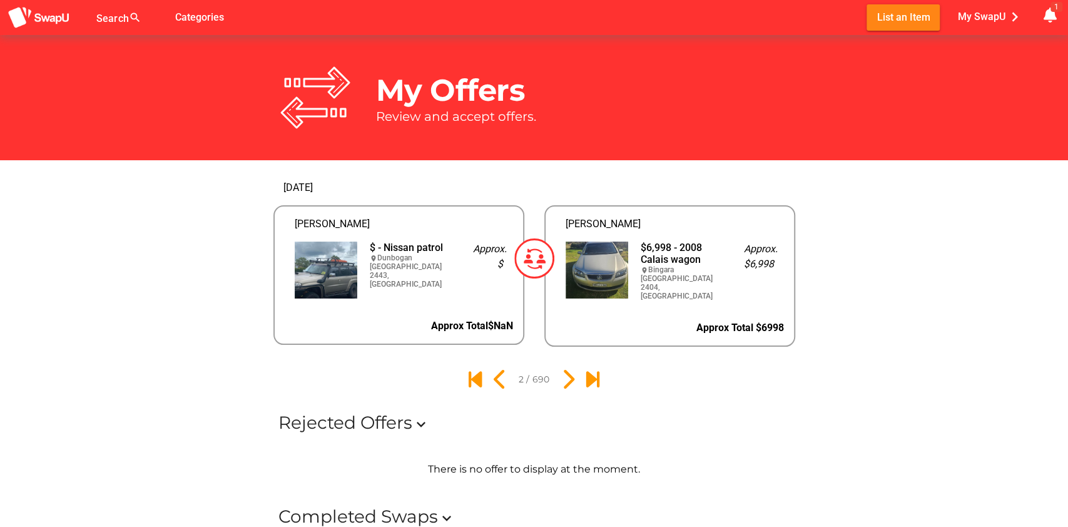
scroll to position [60, 0]
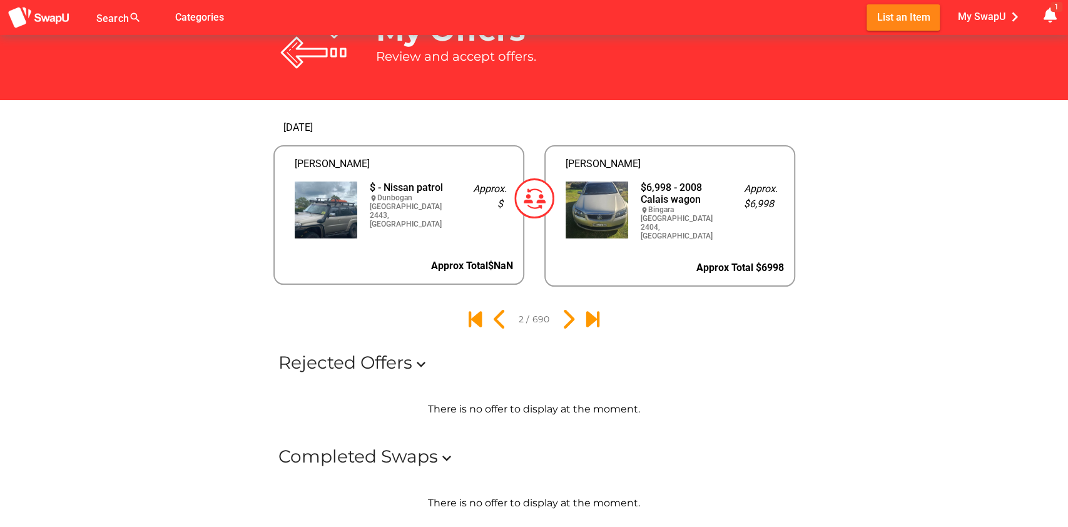
click at [425, 360] on icon "expand_more" at bounding box center [421, 364] width 18 height 18
click at [425, 360] on icon "expand_less" at bounding box center [421, 364] width 18 height 18
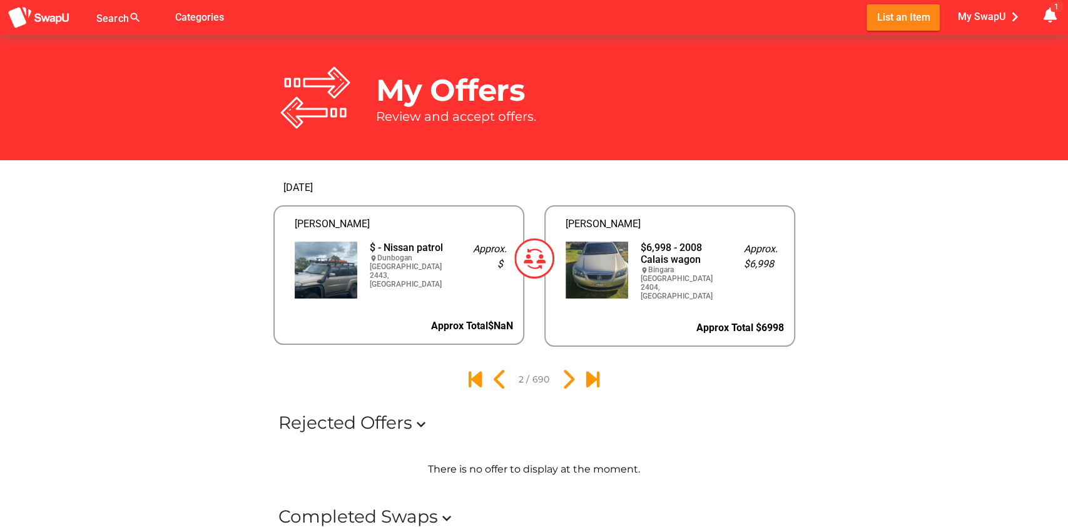
click at [534, 252] on img at bounding box center [534, 258] width 40 height 40
click at [472, 378] on icon "1" at bounding box center [474, 378] width 21 height 21
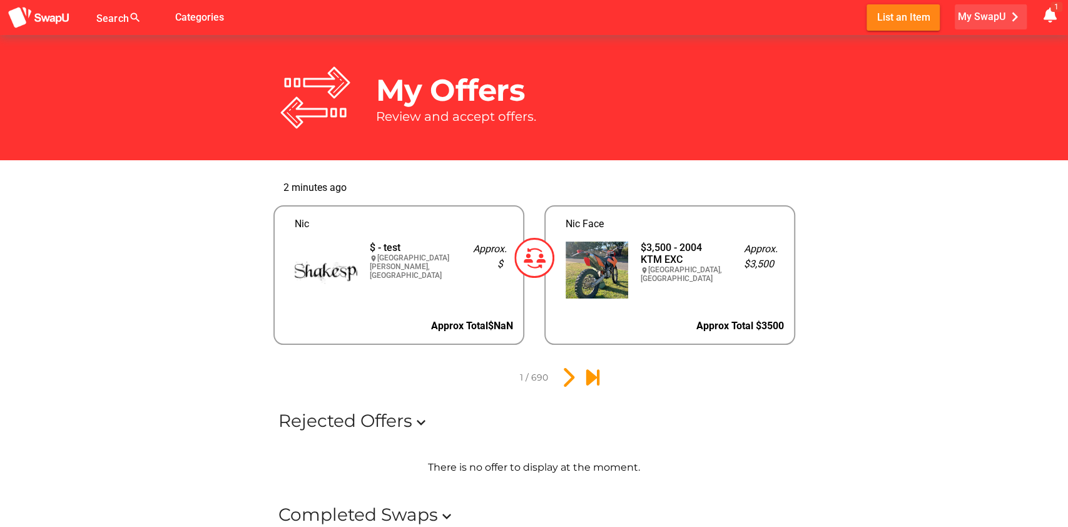
click at [996, 16] on span "My SwapU chevron_right" at bounding box center [991, 17] width 66 height 19
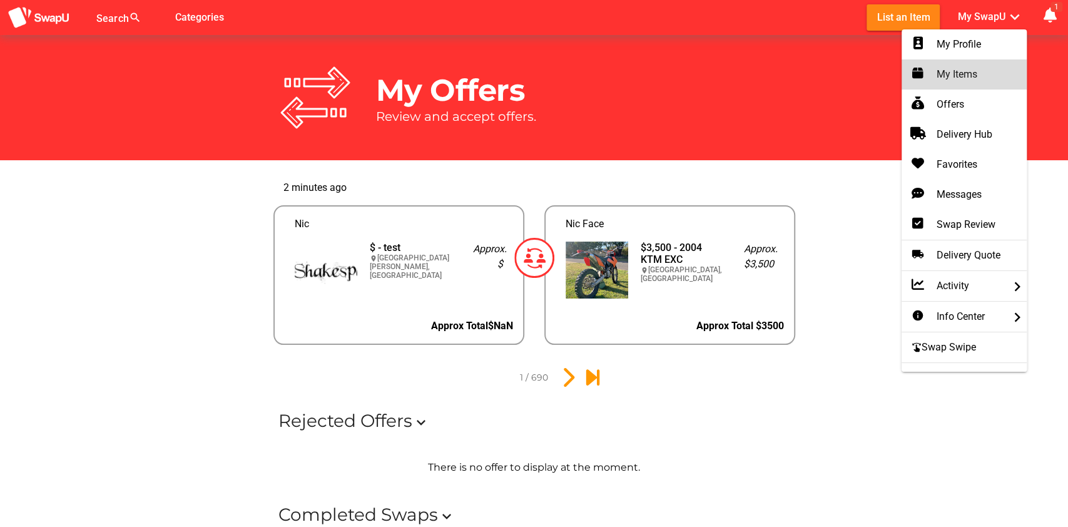
click at [965, 70] on div "My Items" at bounding box center [964, 74] width 105 height 15
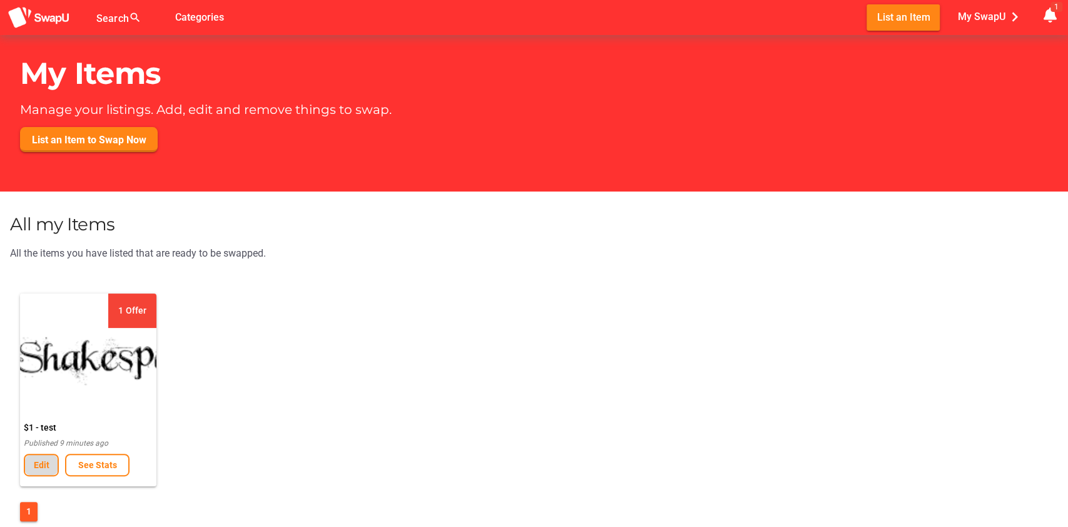
click at [35, 467] on span "Edit" at bounding box center [42, 465] width 16 height 10
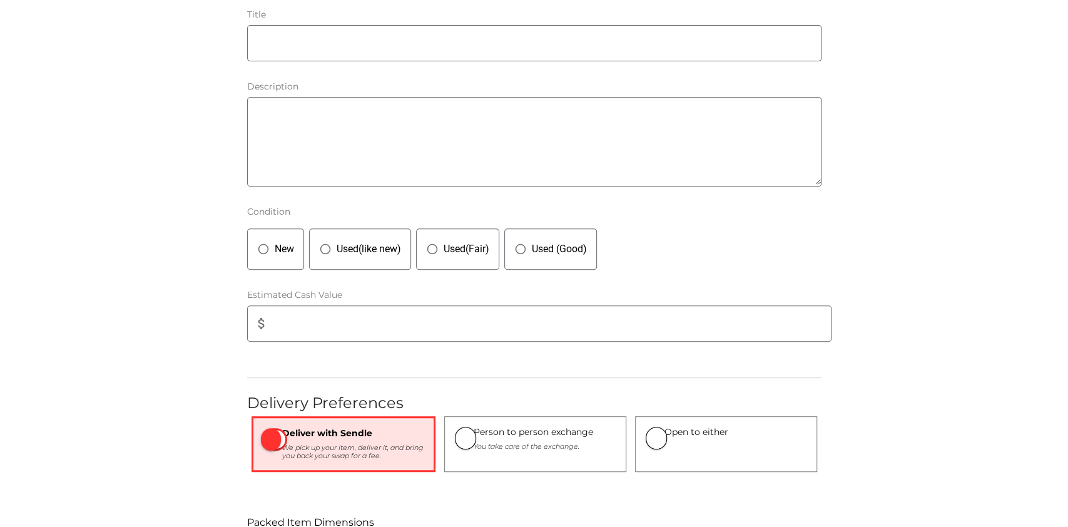
type input "test"
type textarea "Test"
type input "1"
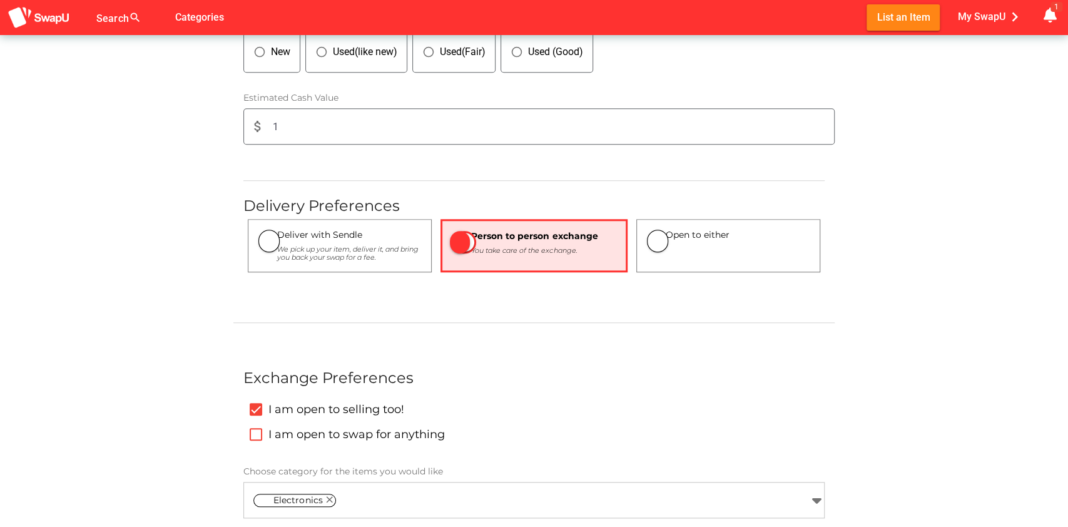
scroll to position [834, 0]
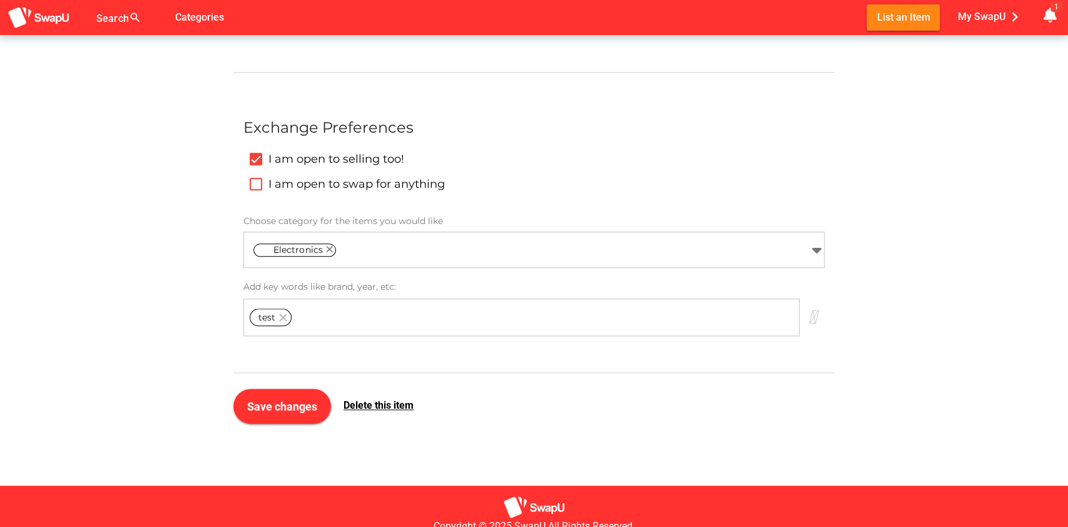
click at [370, 405] on span "Delete this item" at bounding box center [378, 405] width 70 height 12
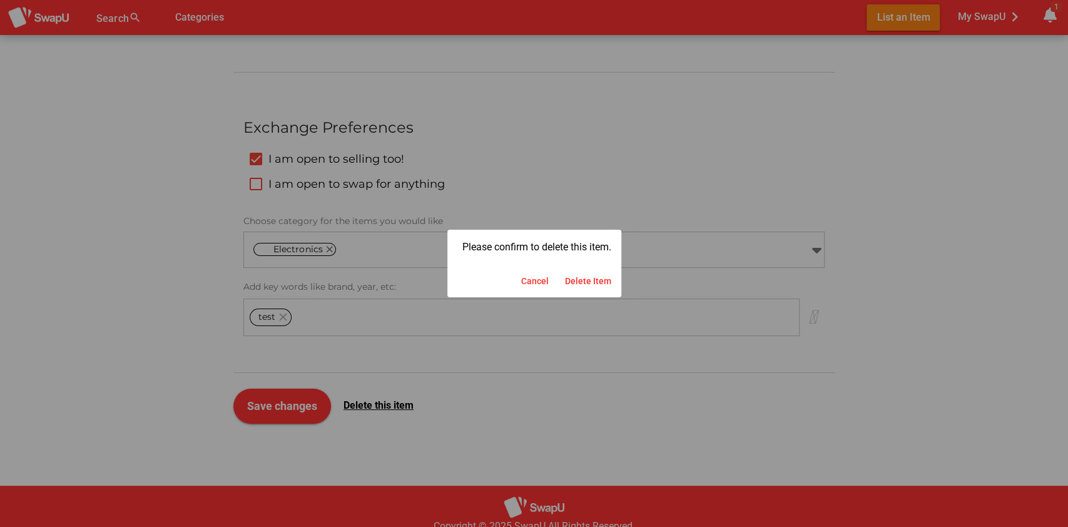
scroll to position [0, 0]
click at [576, 280] on span "Delete Item" at bounding box center [588, 280] width 46 height 15
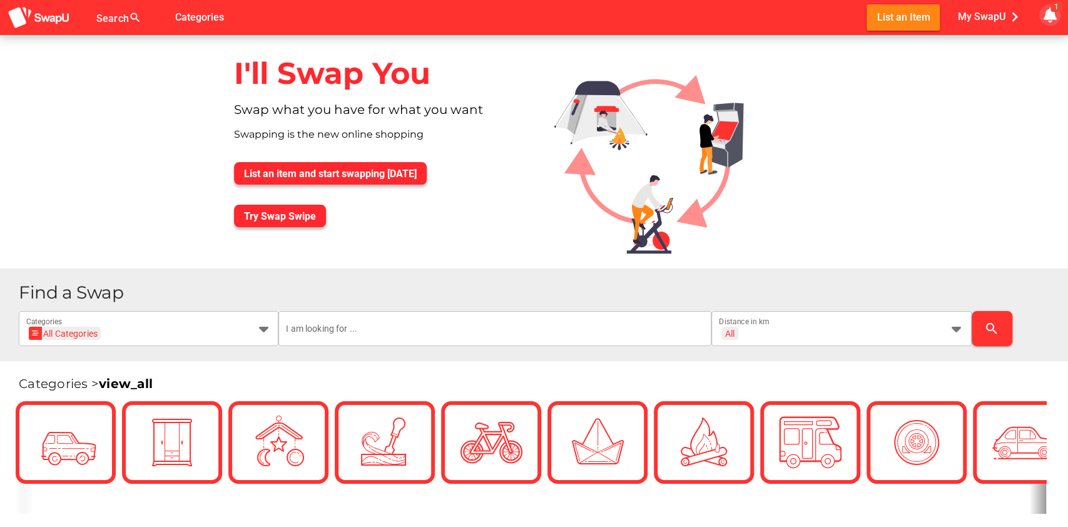
click at [1045, 17] on icon "button" at bounding box center [1049, 15] width 15 height 15
click at [983, 43] on div "New Offers 1" at bounding box center [954, 42] width 143 height 18
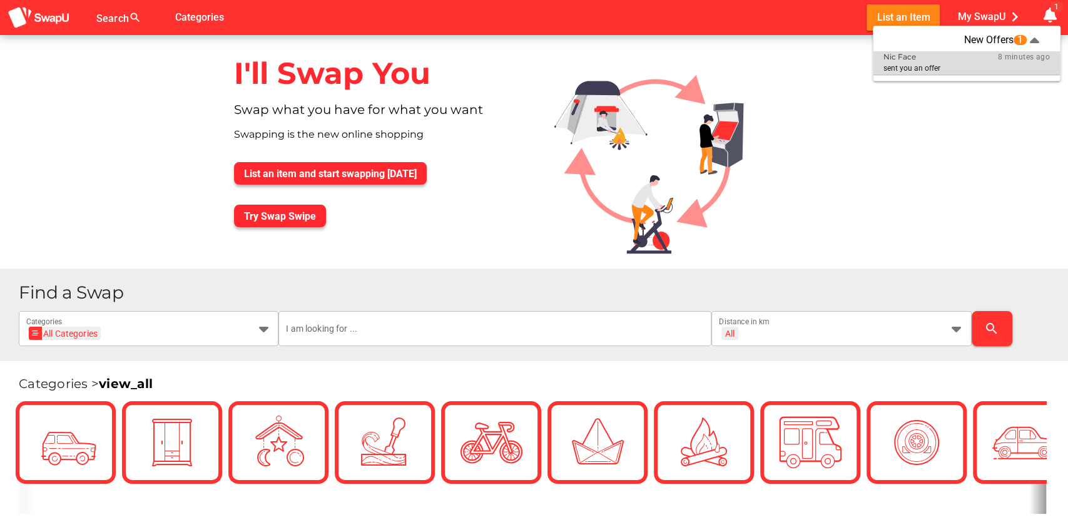
click at [947, 66] on div "sent you an offer" at bounding box center [935, 68] width 104 height 9
